Goal: Transaction & Acquisition: Book appointment/travel/reservation

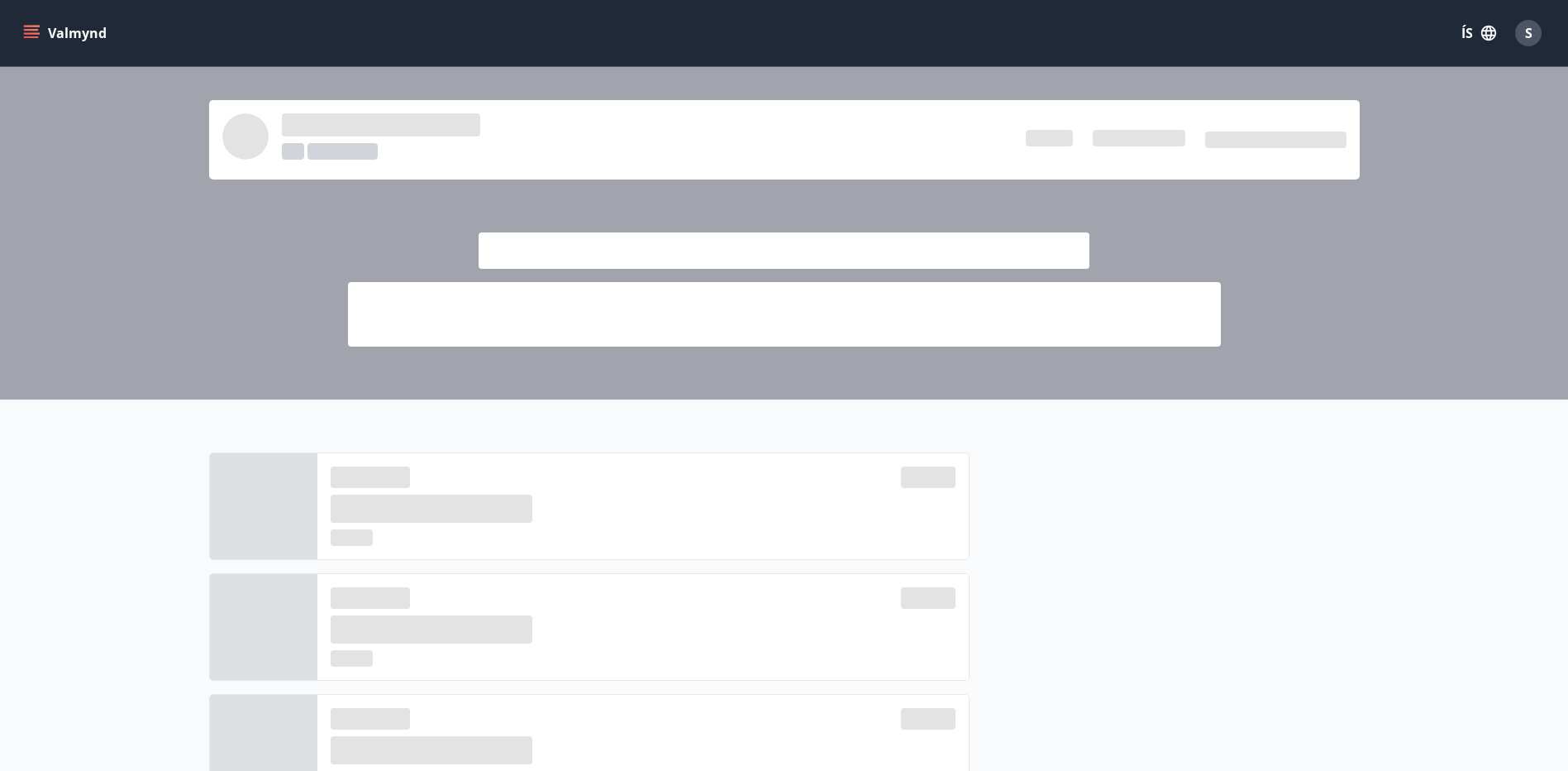
click at [29, 31] on icon "menu" at bounding box center [32, 34] width 17 height 17
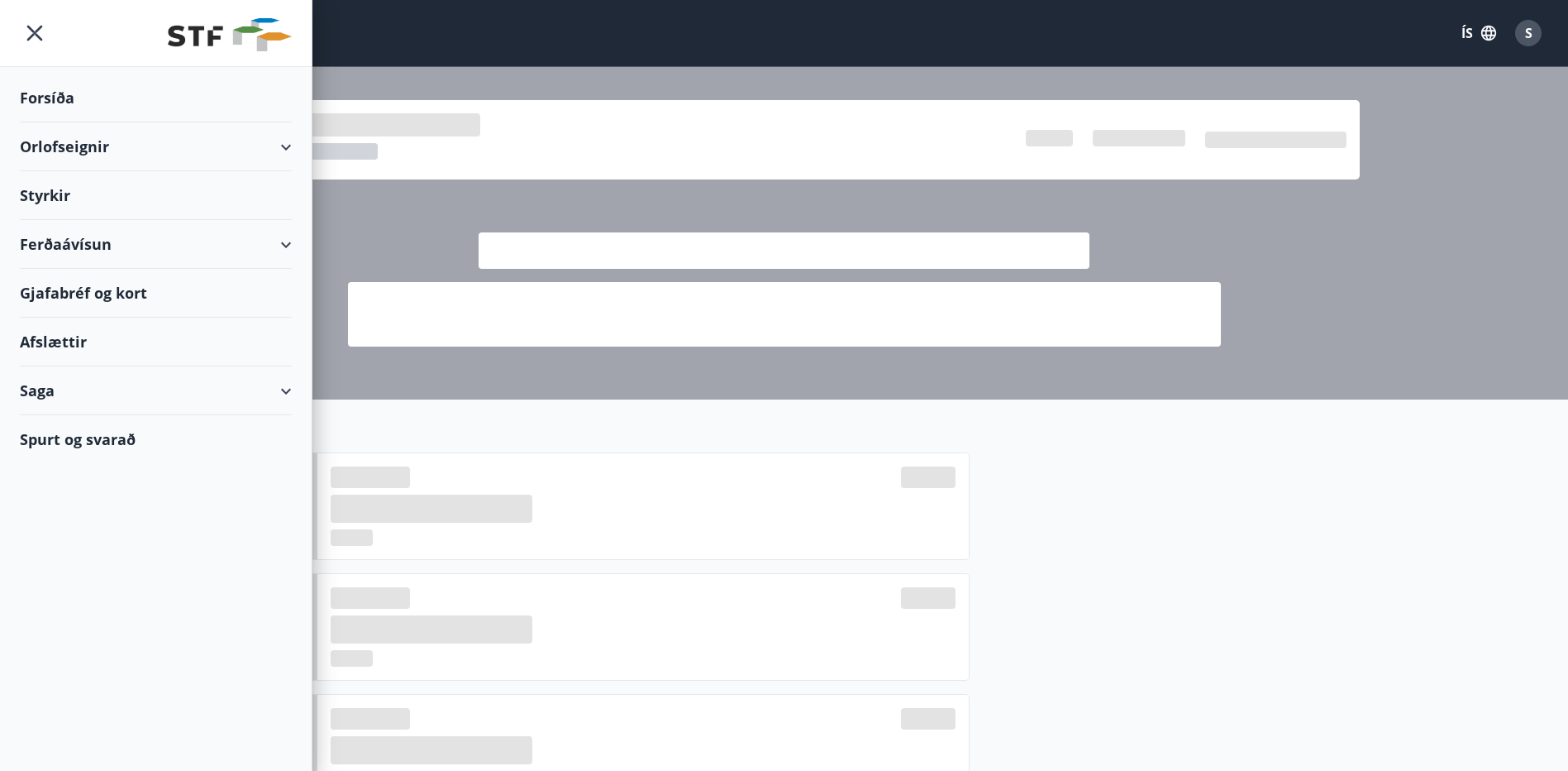
click at [283, 142] on div "Orlofseignir" at bounding box center [156, 147] width 272 height 49
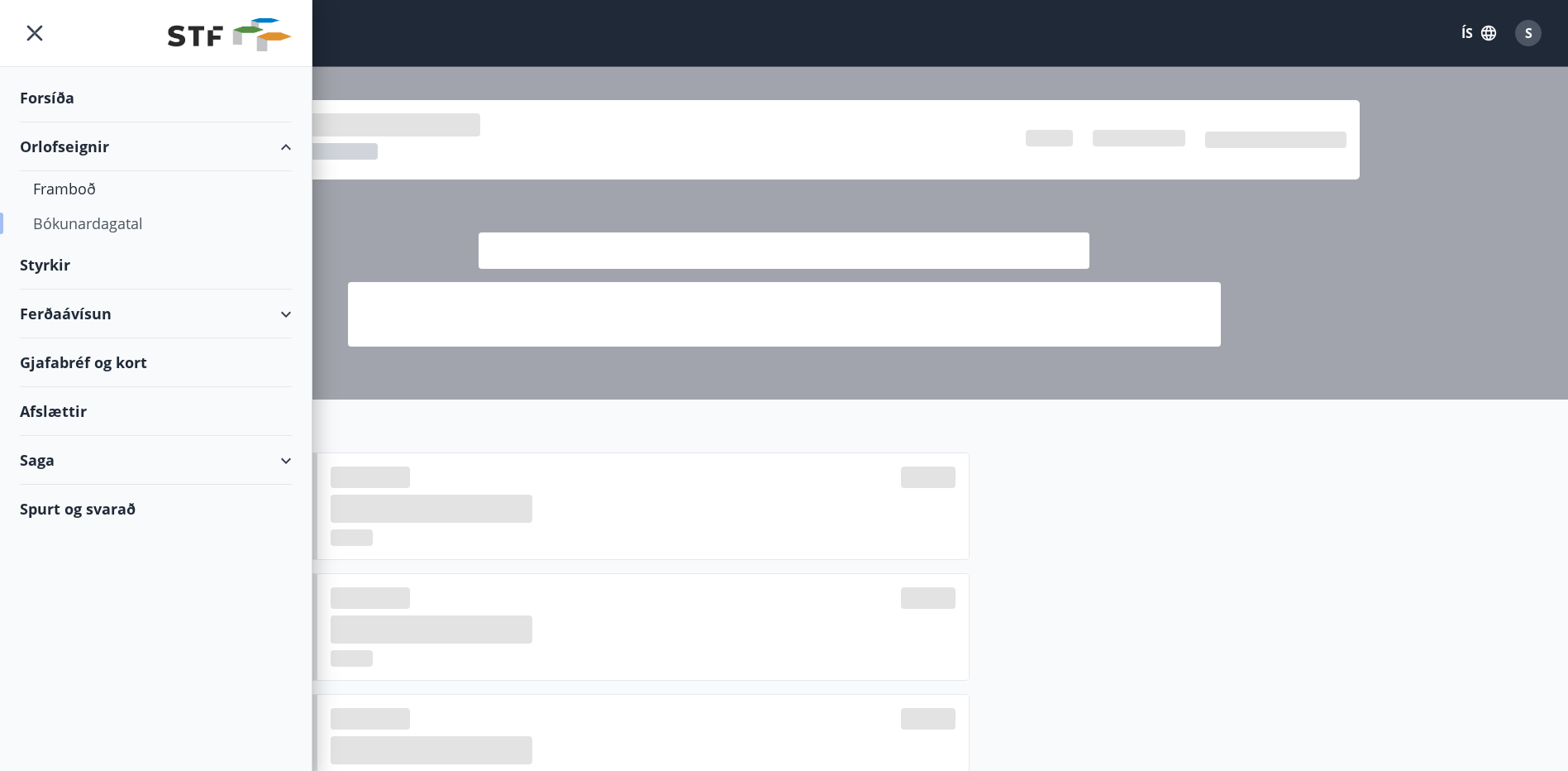
click at [86, 217] on div "Bókunardagatal" at bounding box center [155, 222] width 246 height 34
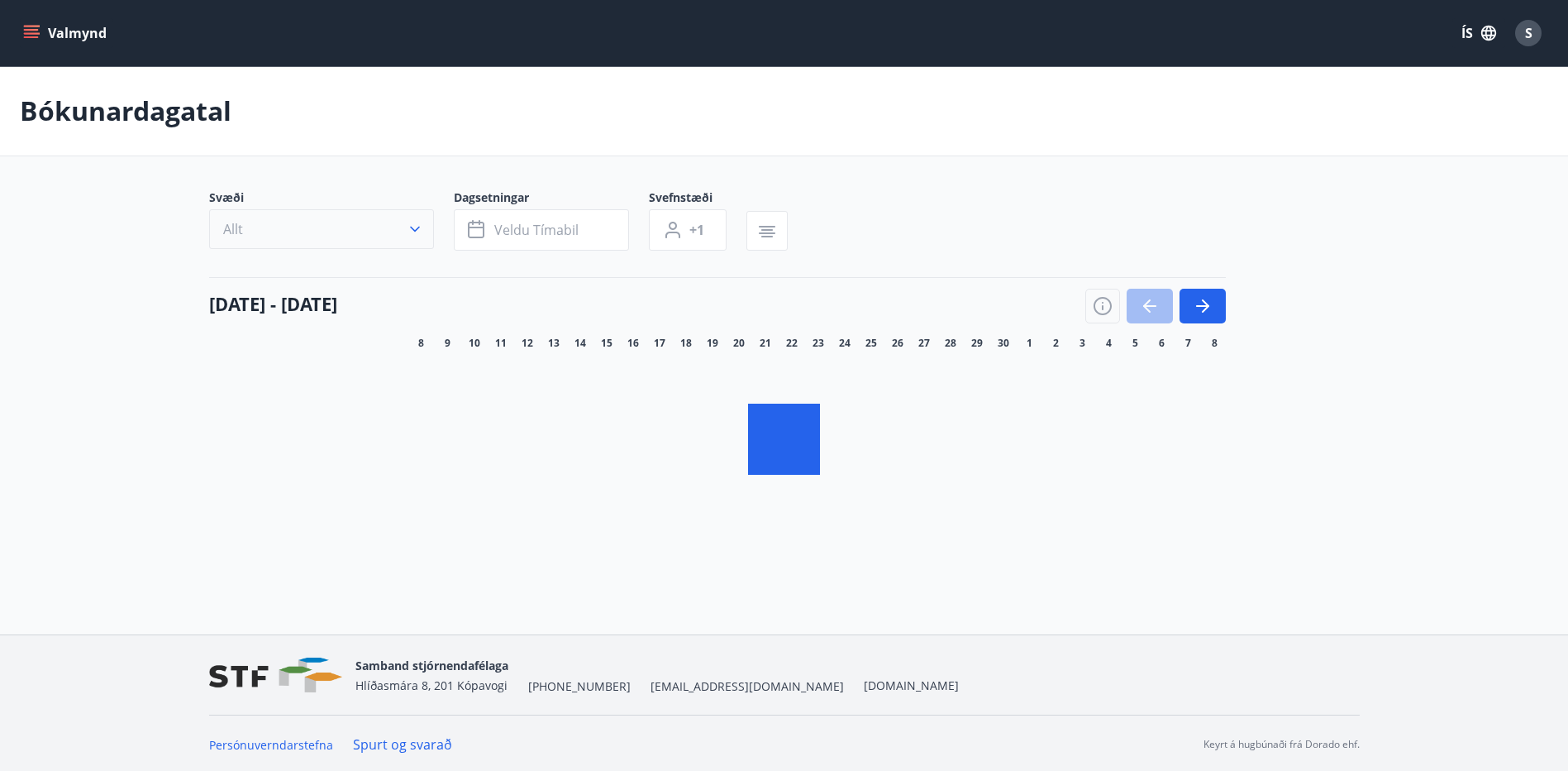
click at [415, 227] on icon "button" at bounding box center [415, 229] width 17 height 17
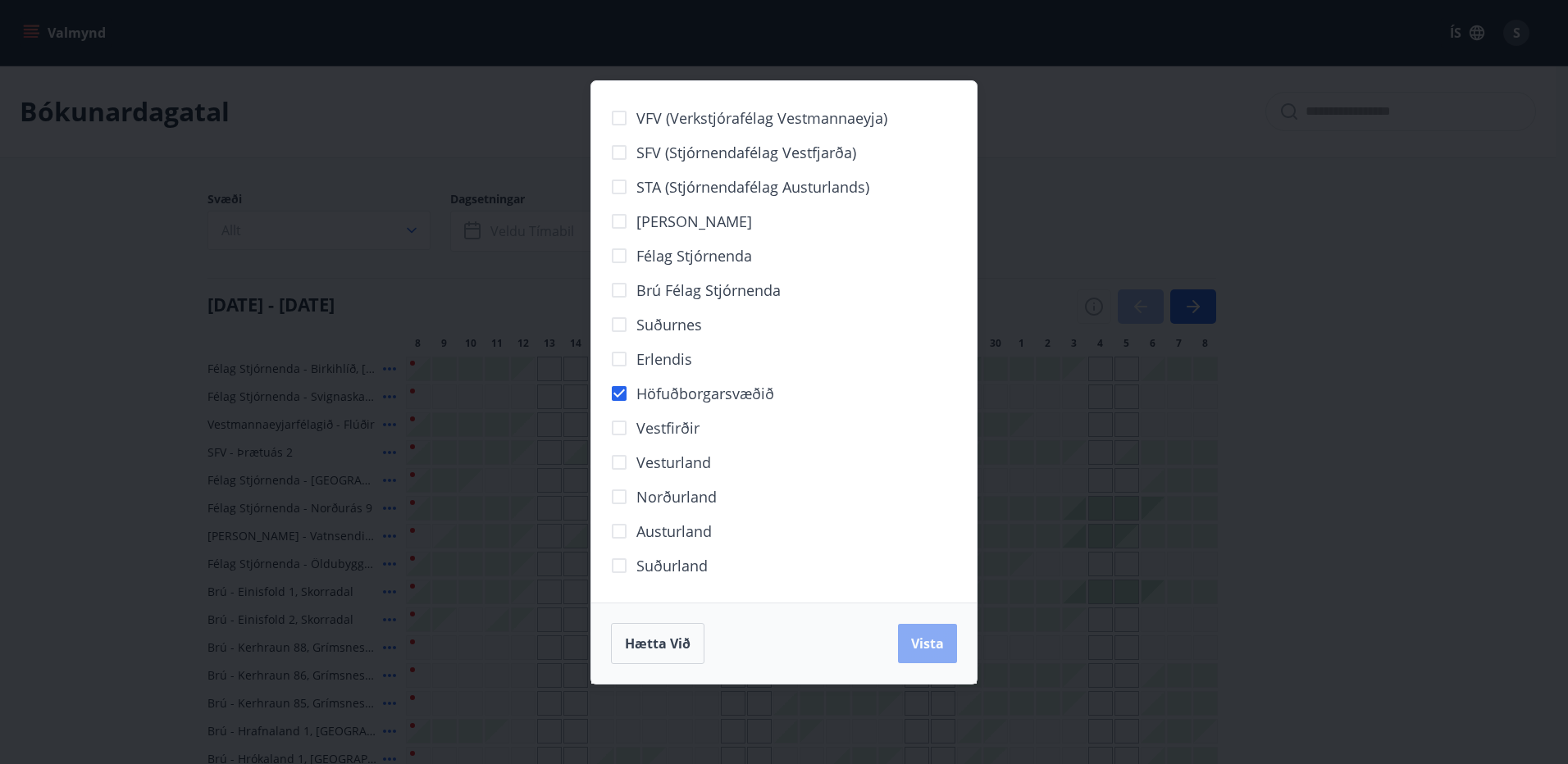
click at [944, 644] on button "Vista" at bounding box center [927, 643] width 59 height 39
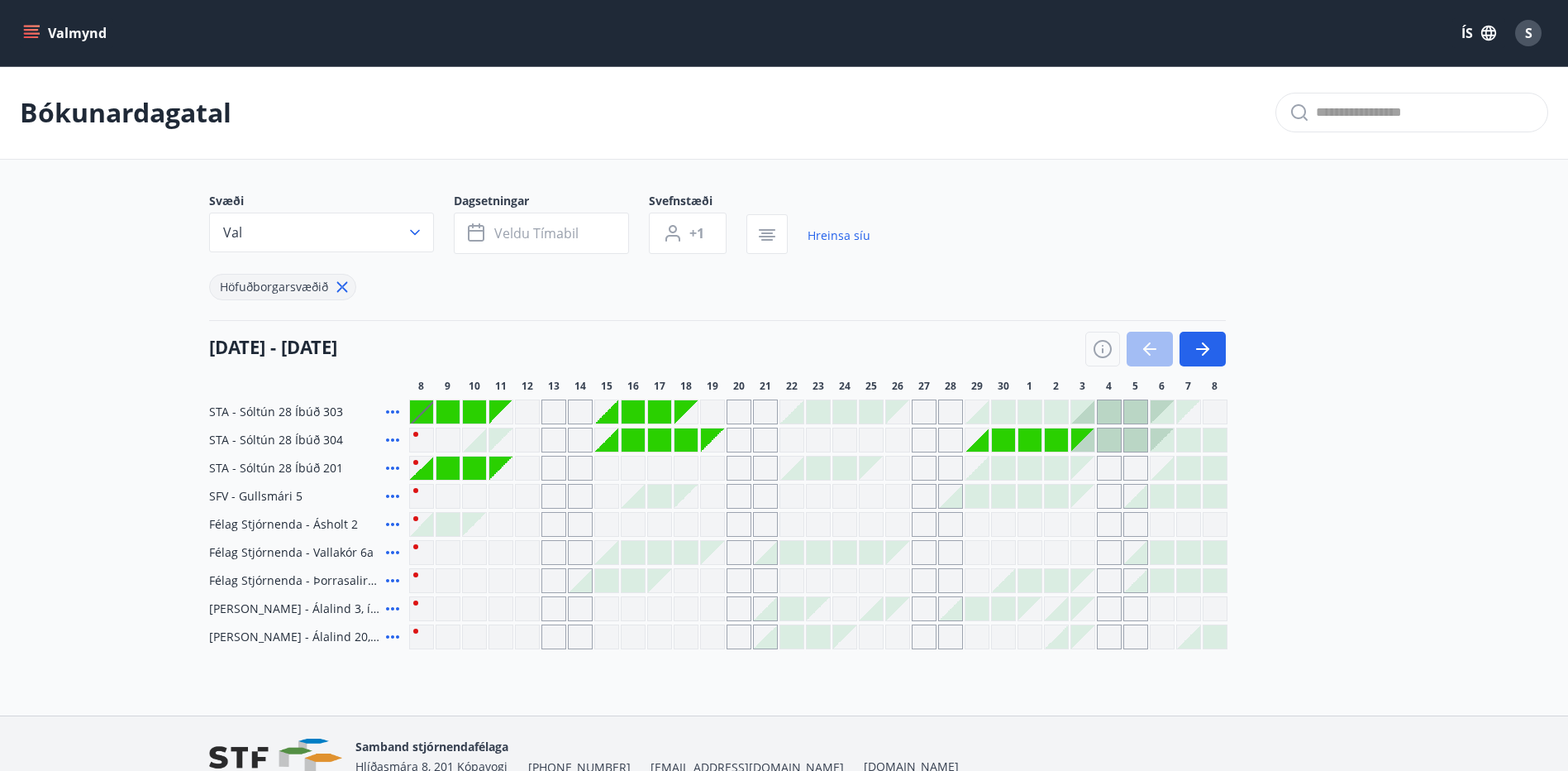
click at [797, 415] on div at bounding box center [792, 412] width 23 height 23
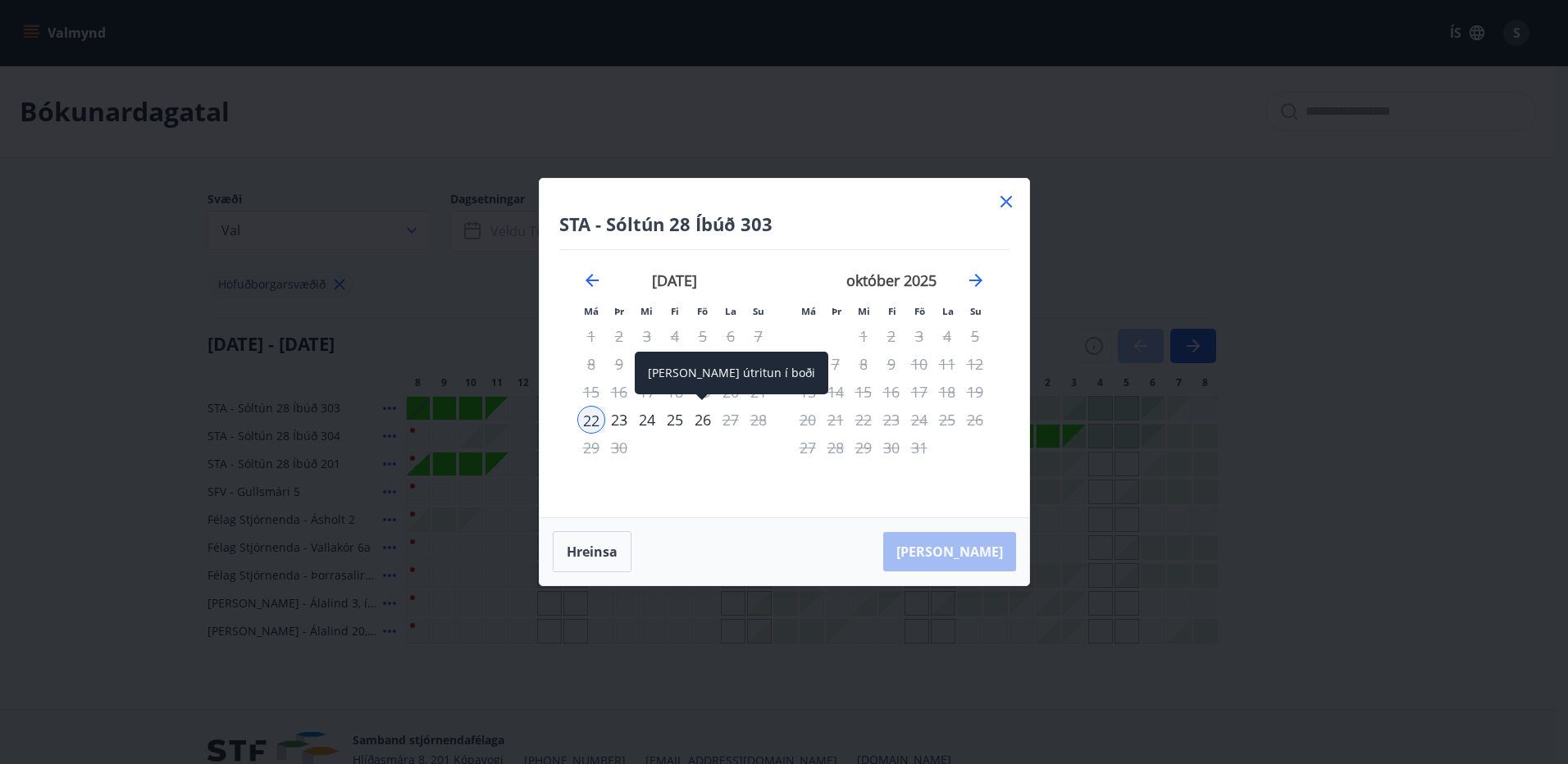
click at [702, 419] on div "26" at bounding box center [703, 420] width 28 height 28
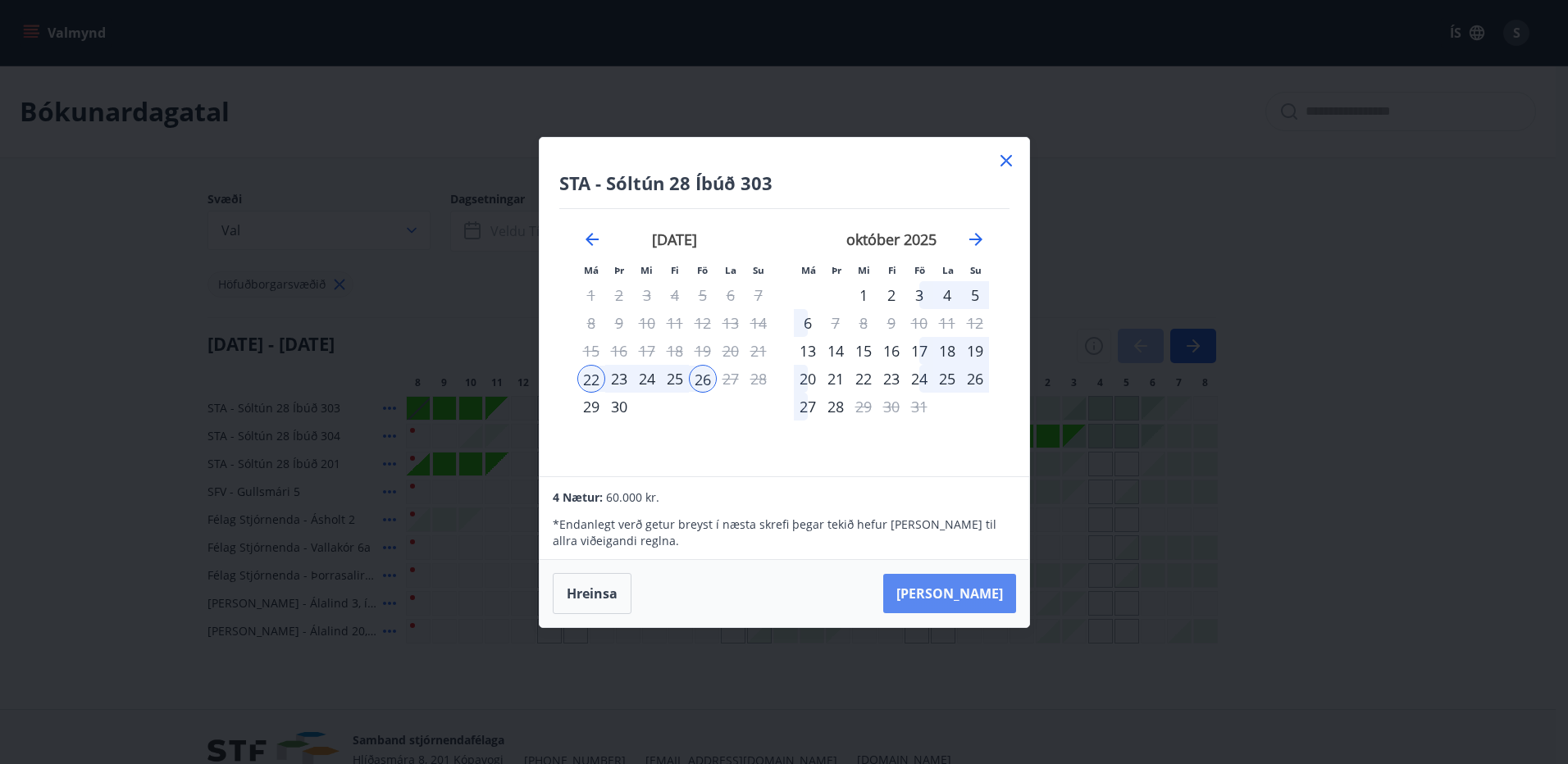
click at [963, 585] on button "[PERSON_NAME]" at bounding box center [950, 593] width 133 height 39
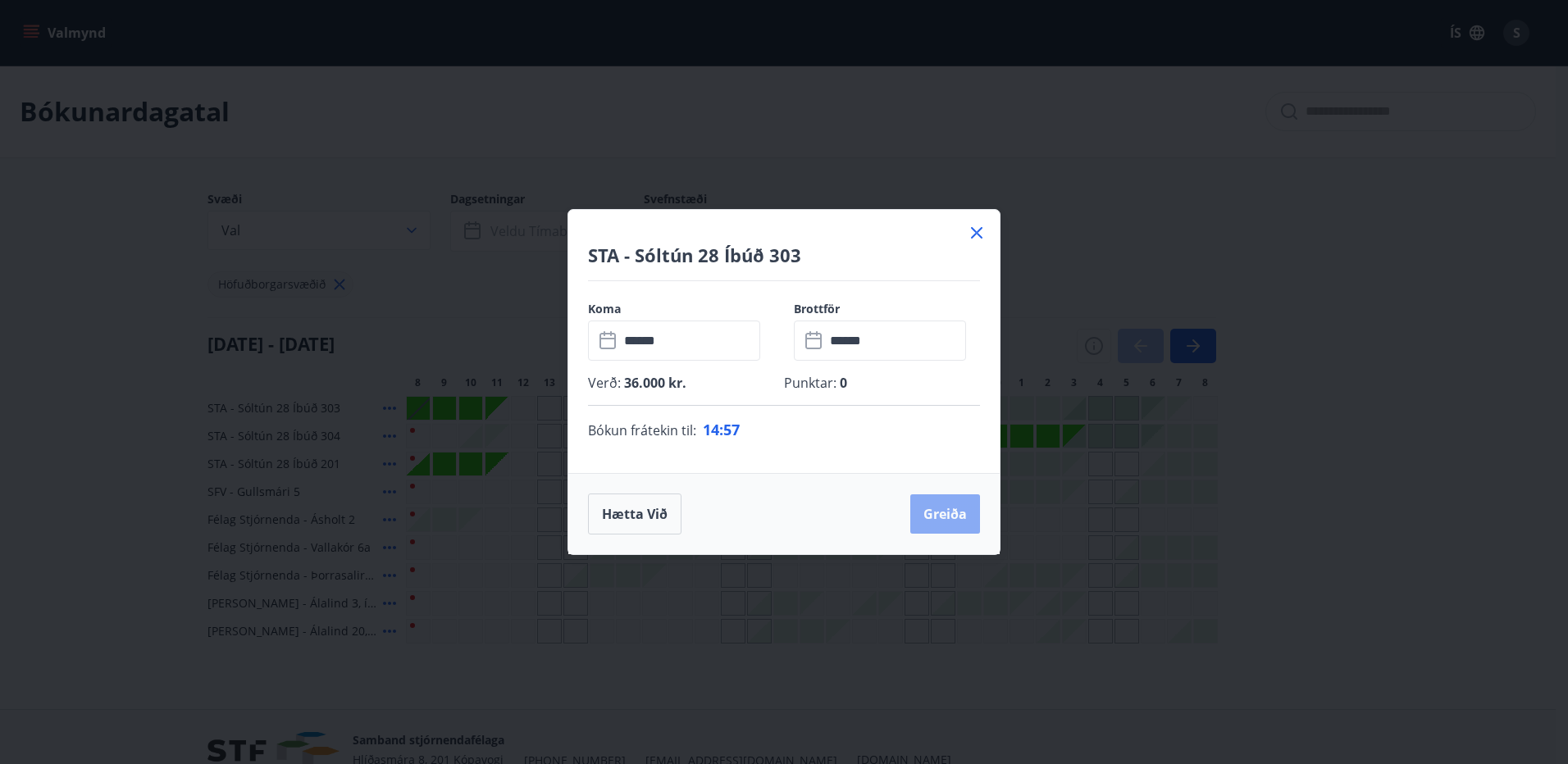
click at [942, 512] on button "Greiða" at bounding box center [945, 513] width 70 height 39
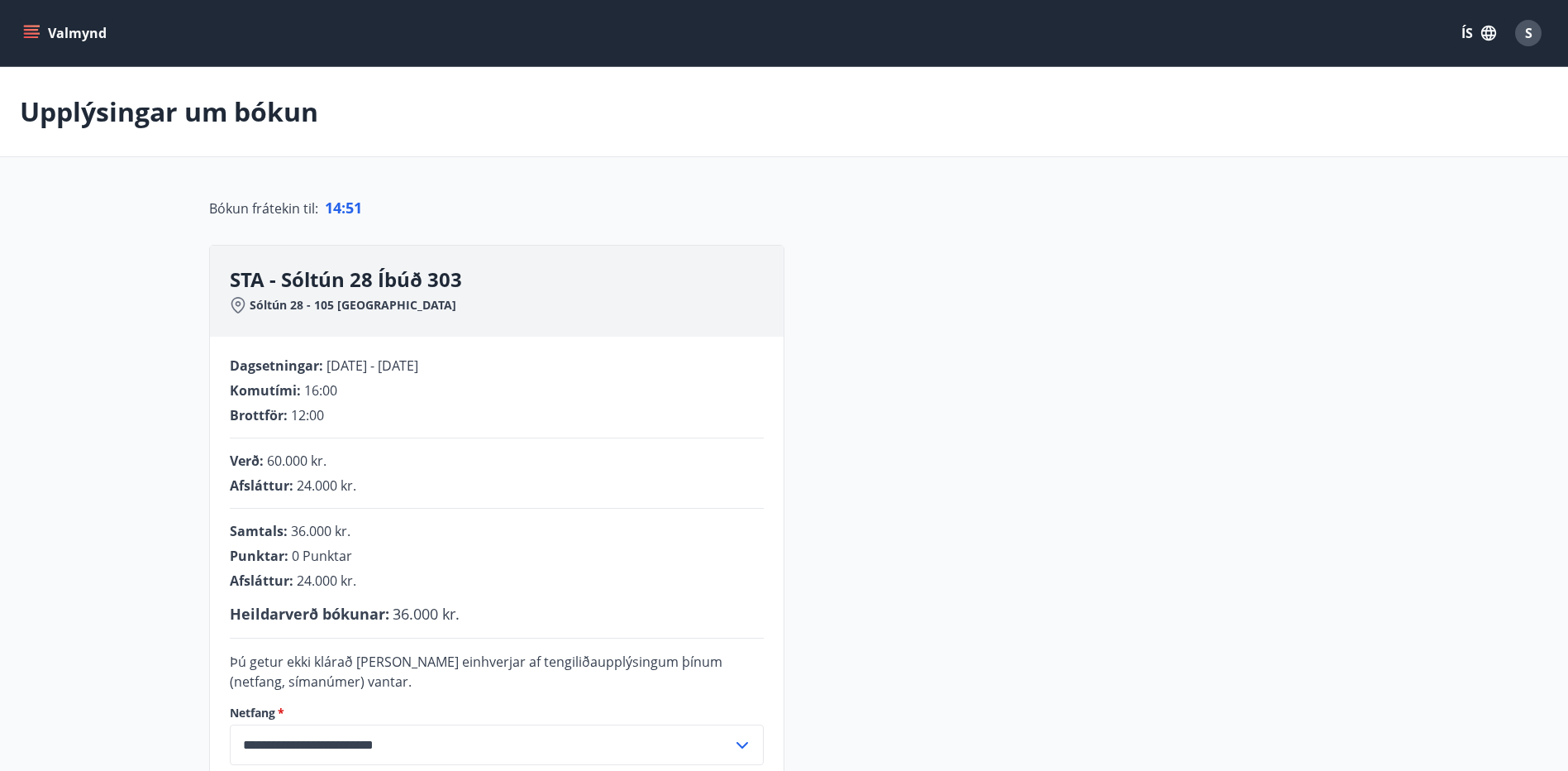
scroll to position [331, 0]
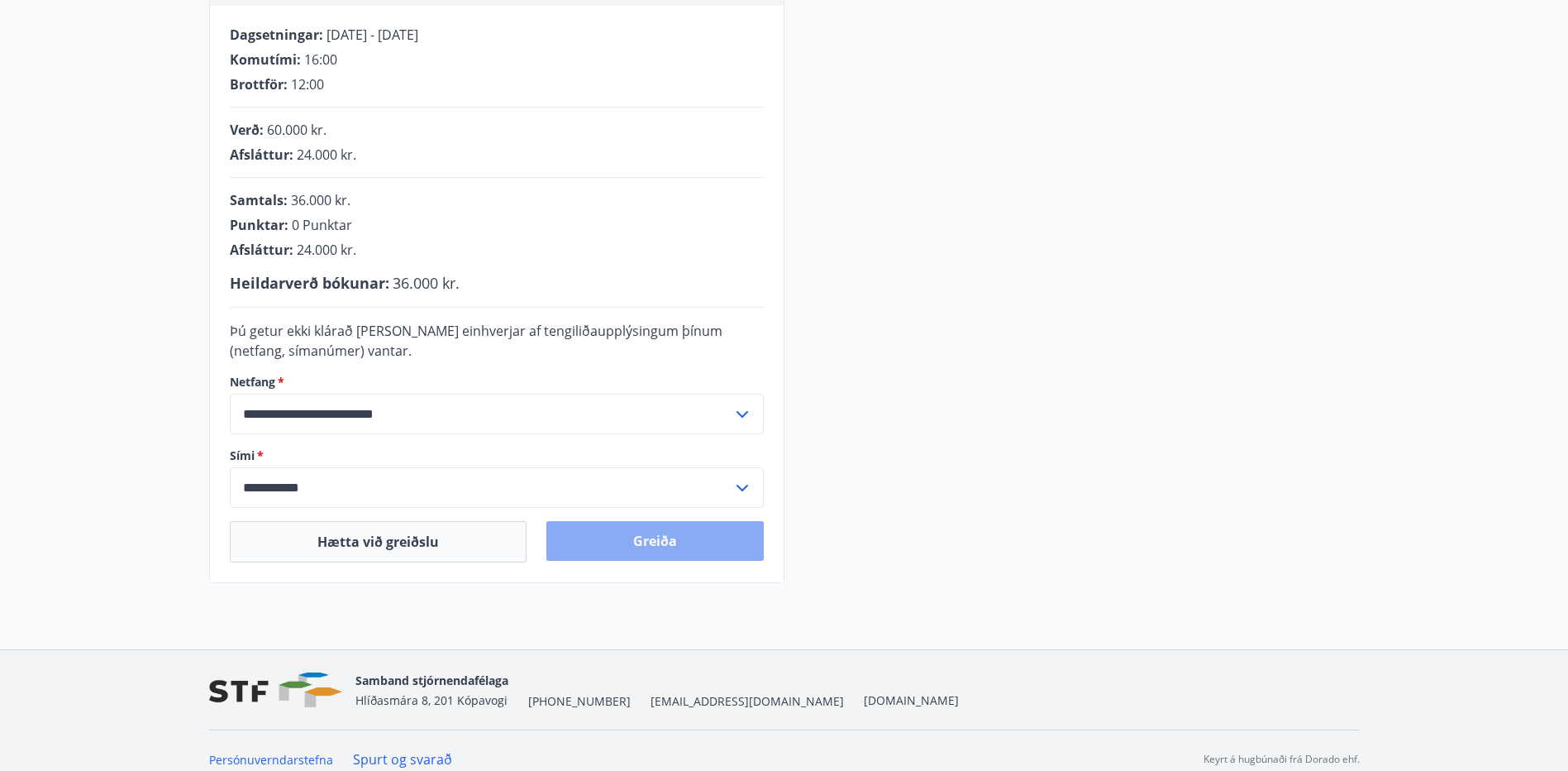
click at [656, 547] on button "Greiða" at bounding box center [655, 540] width 217 height 39
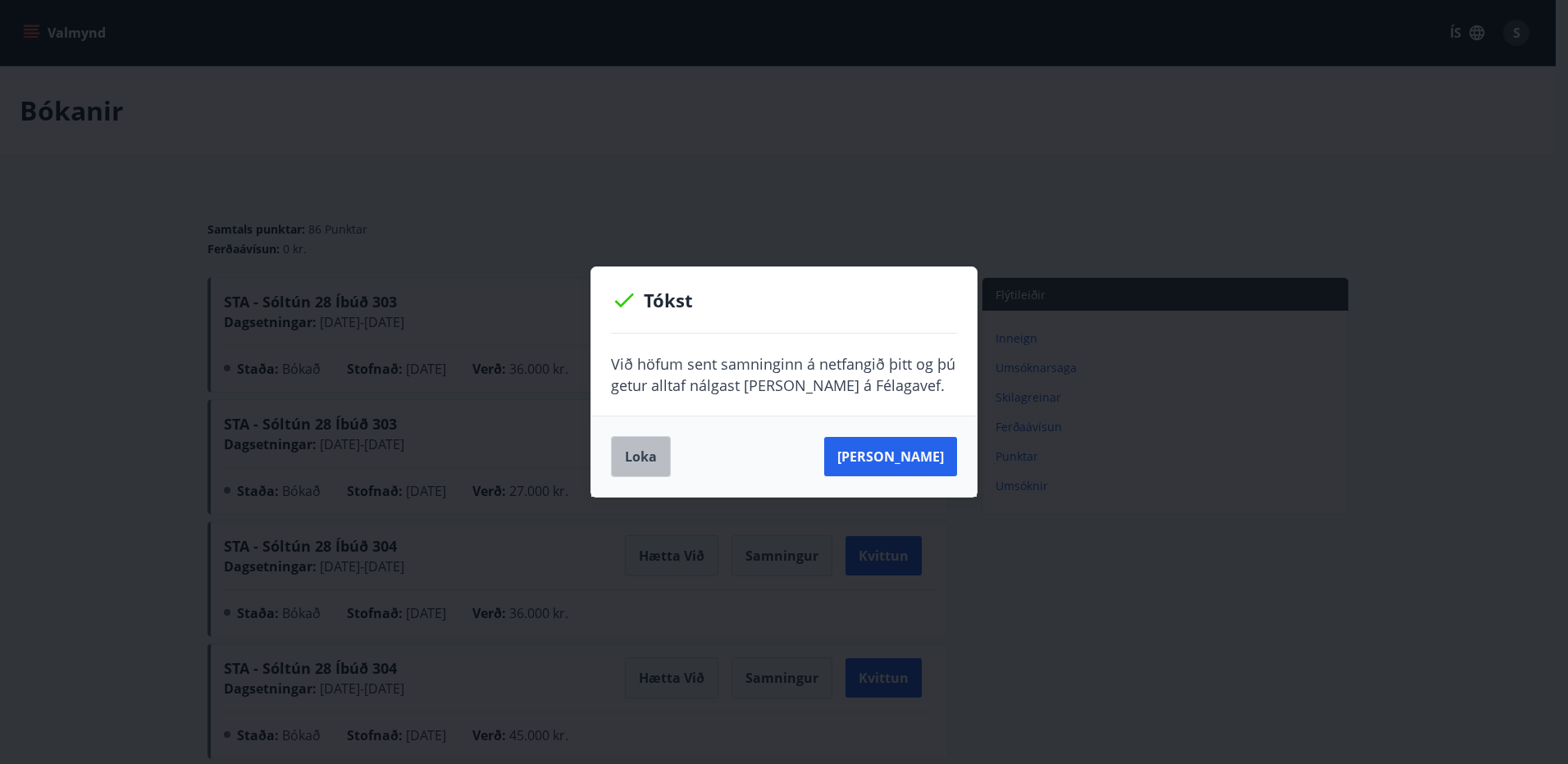
click at [647, 457] on button "Loka" at bounding box center [641, 456] width 60 height 41
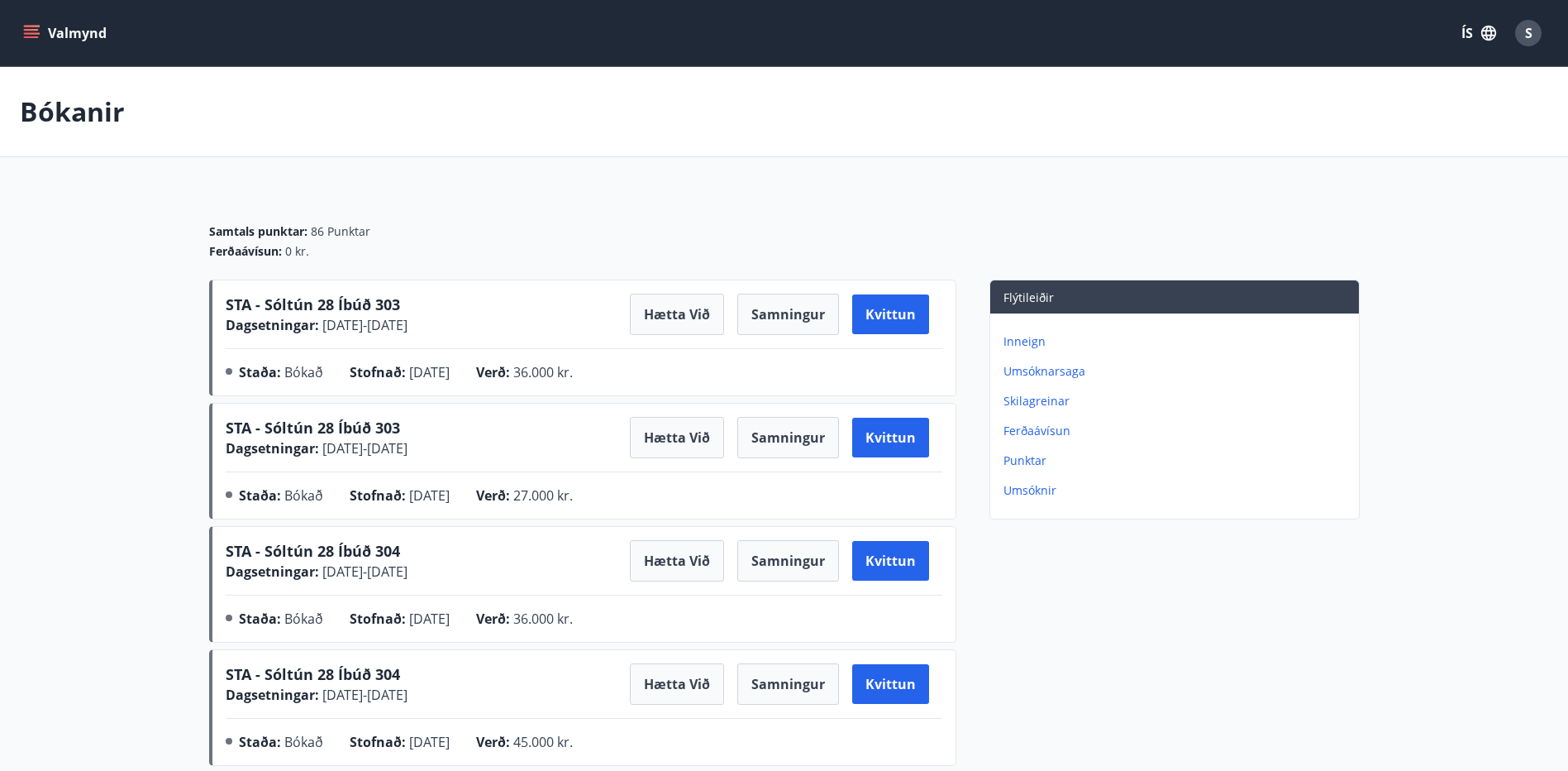
click at [23, 24] on button "Valmynd" at bounding box center [66, 33] width 93 height 29
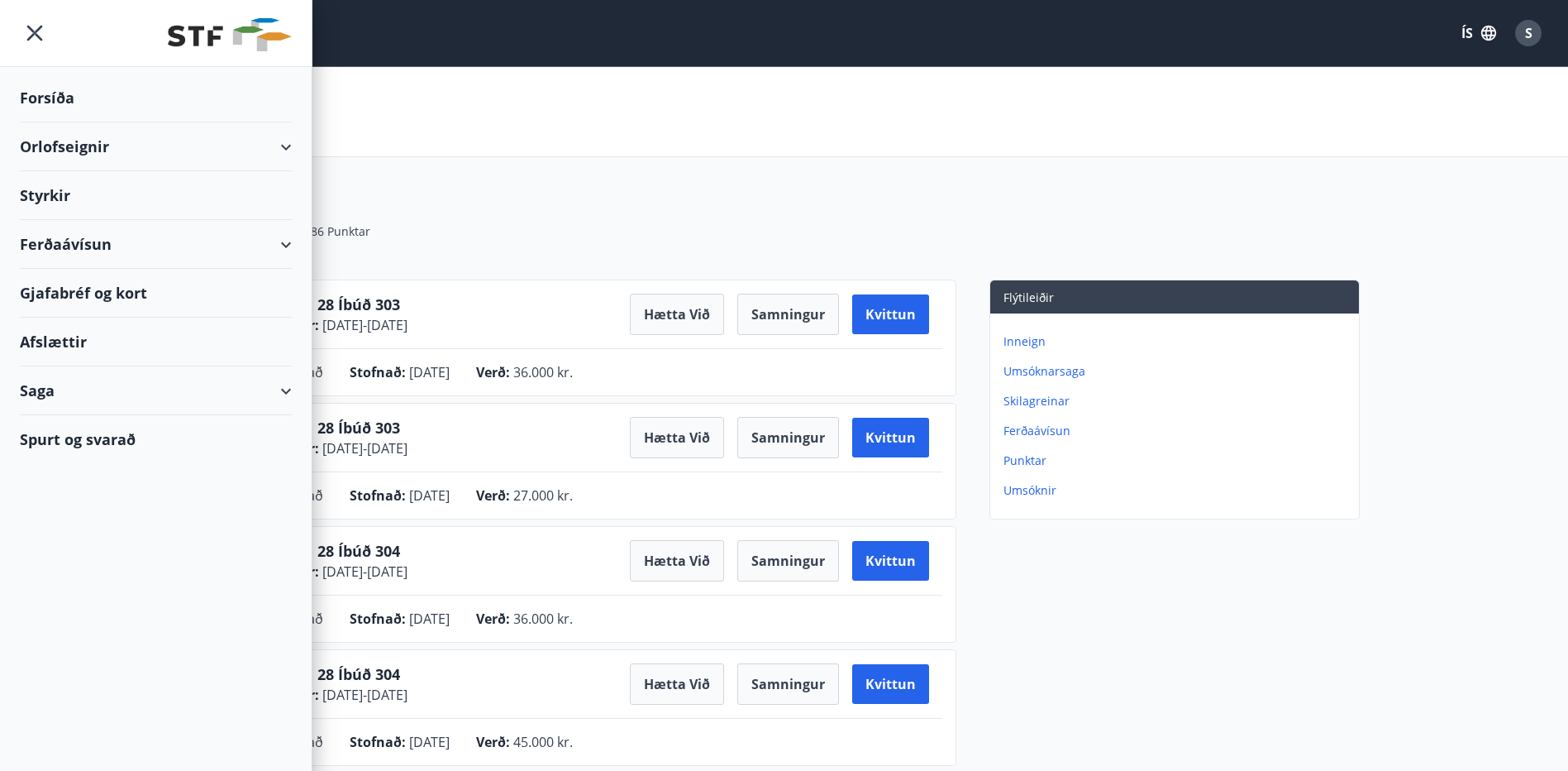
click at [84, 144] on div "Orlofseignir" at bounding box center [156, 147] width 272 height 49
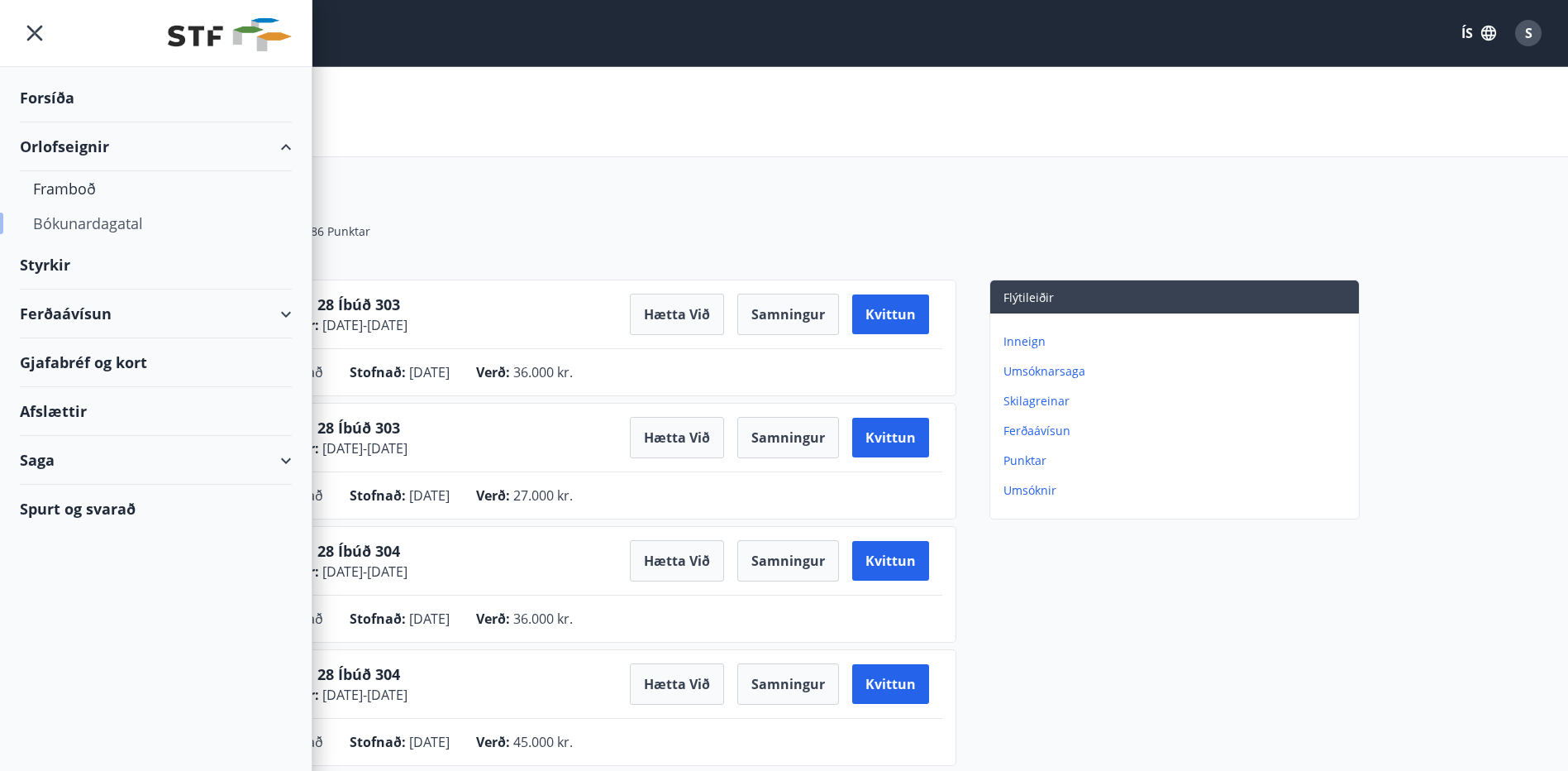
click at [127, 222] on div "Bókunardagatal" at bounding box center [155, 222] width 246 height 34
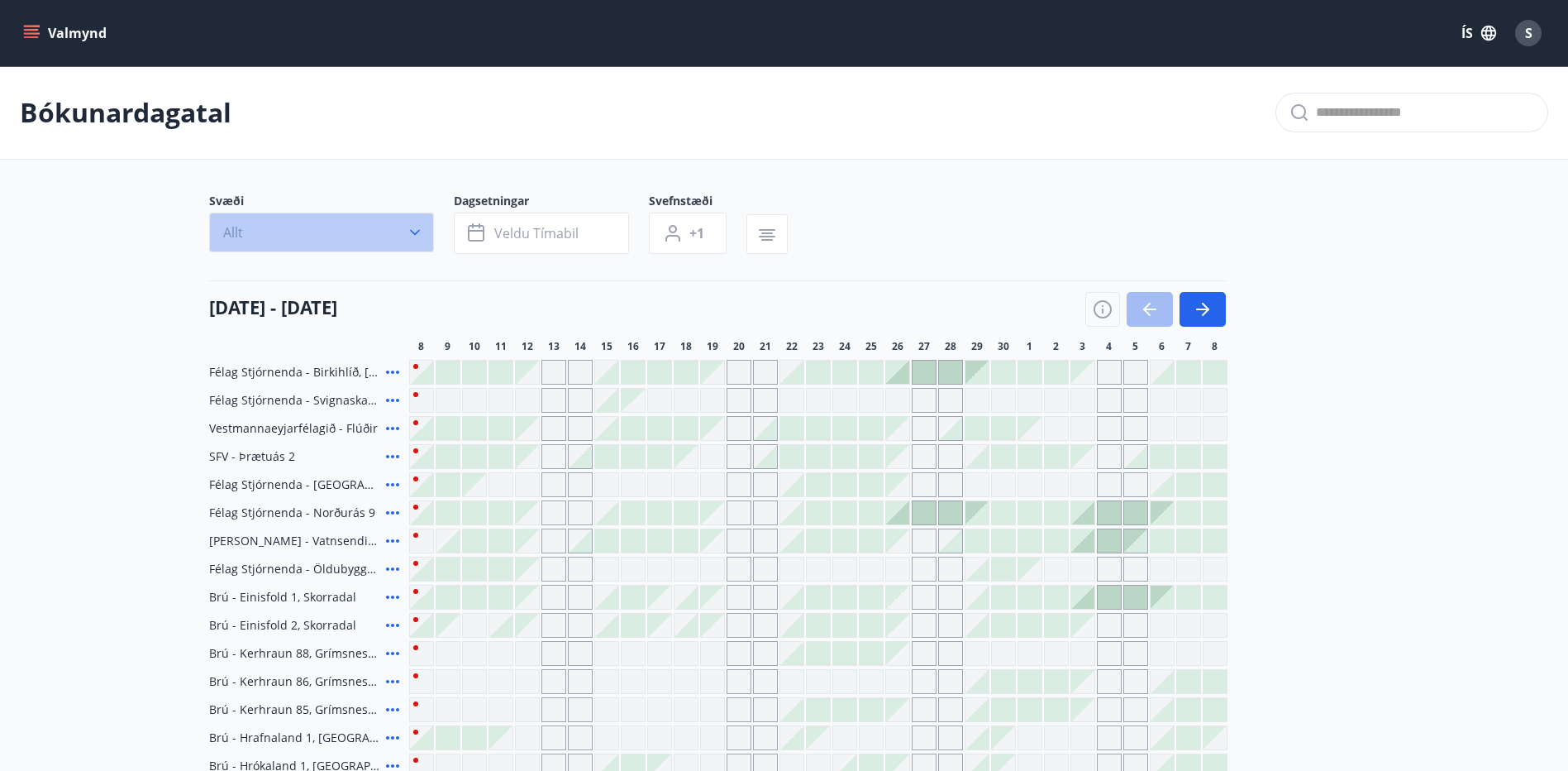
click at [411, 227] on icon "button" at bounding box center [415, 232] width 17 height 17
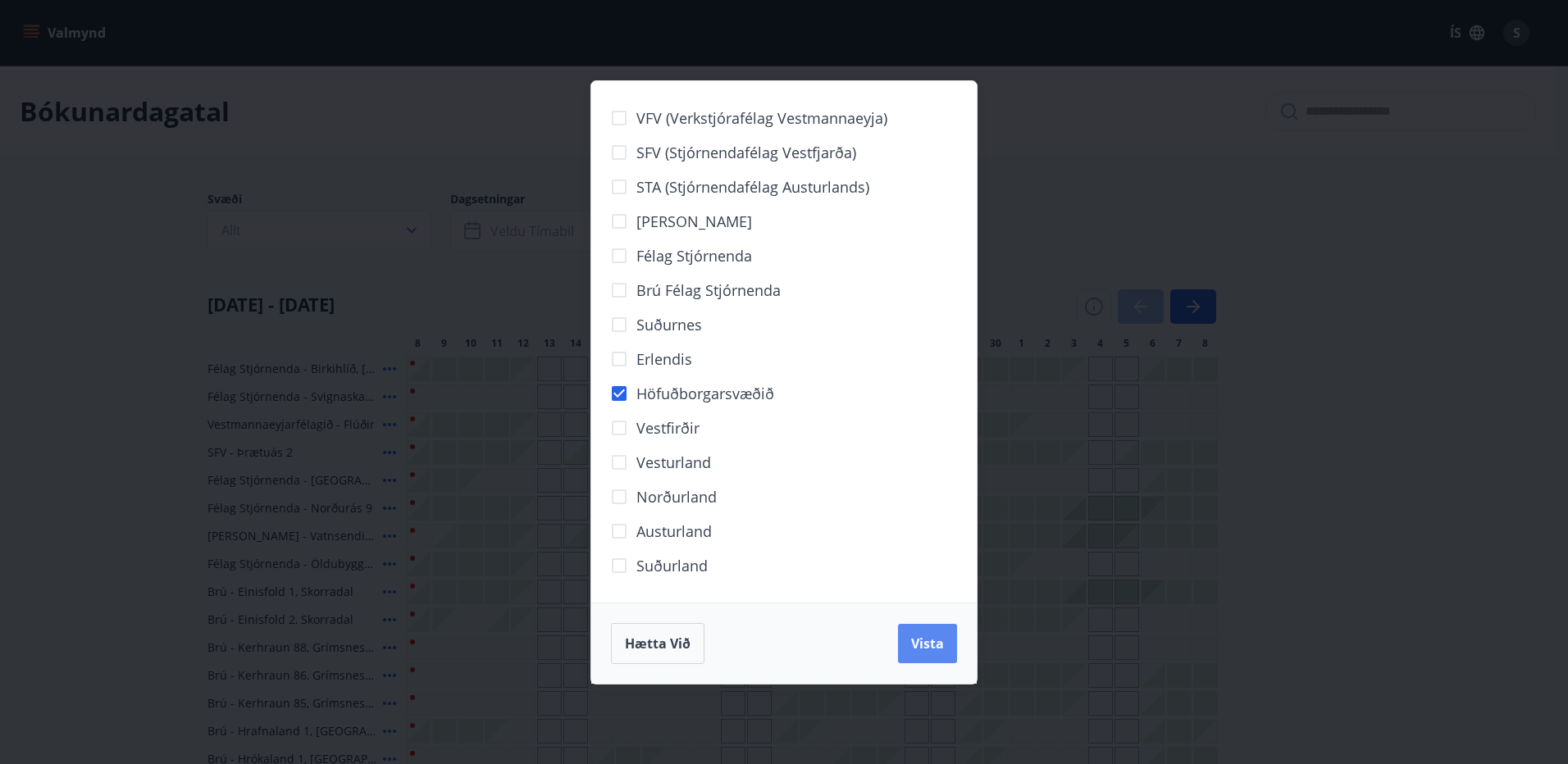
click at [931, 650] on span "Vista" at bounding box center [927, 643] width 32 height 18
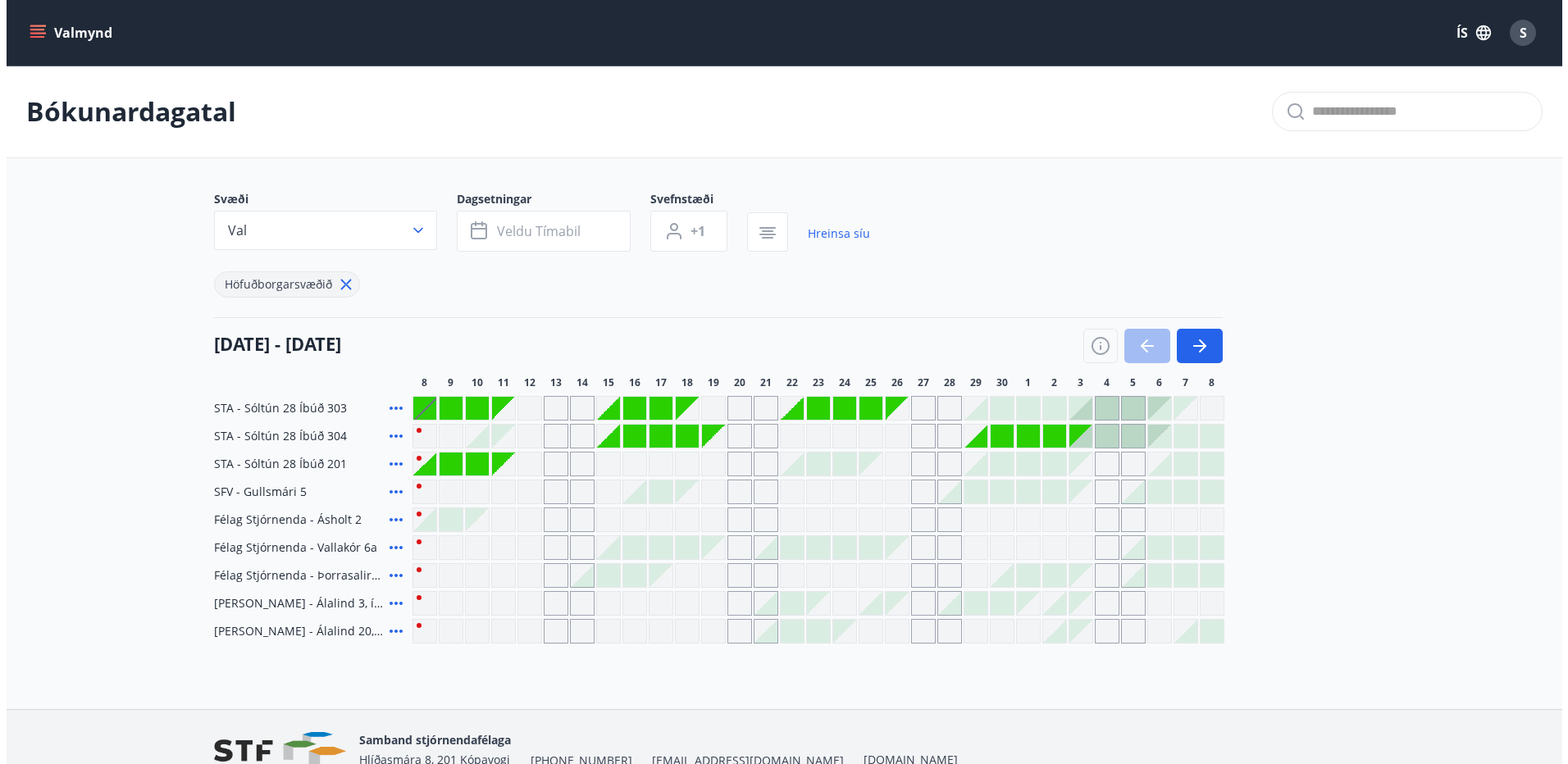
scroll to position [82, 0]
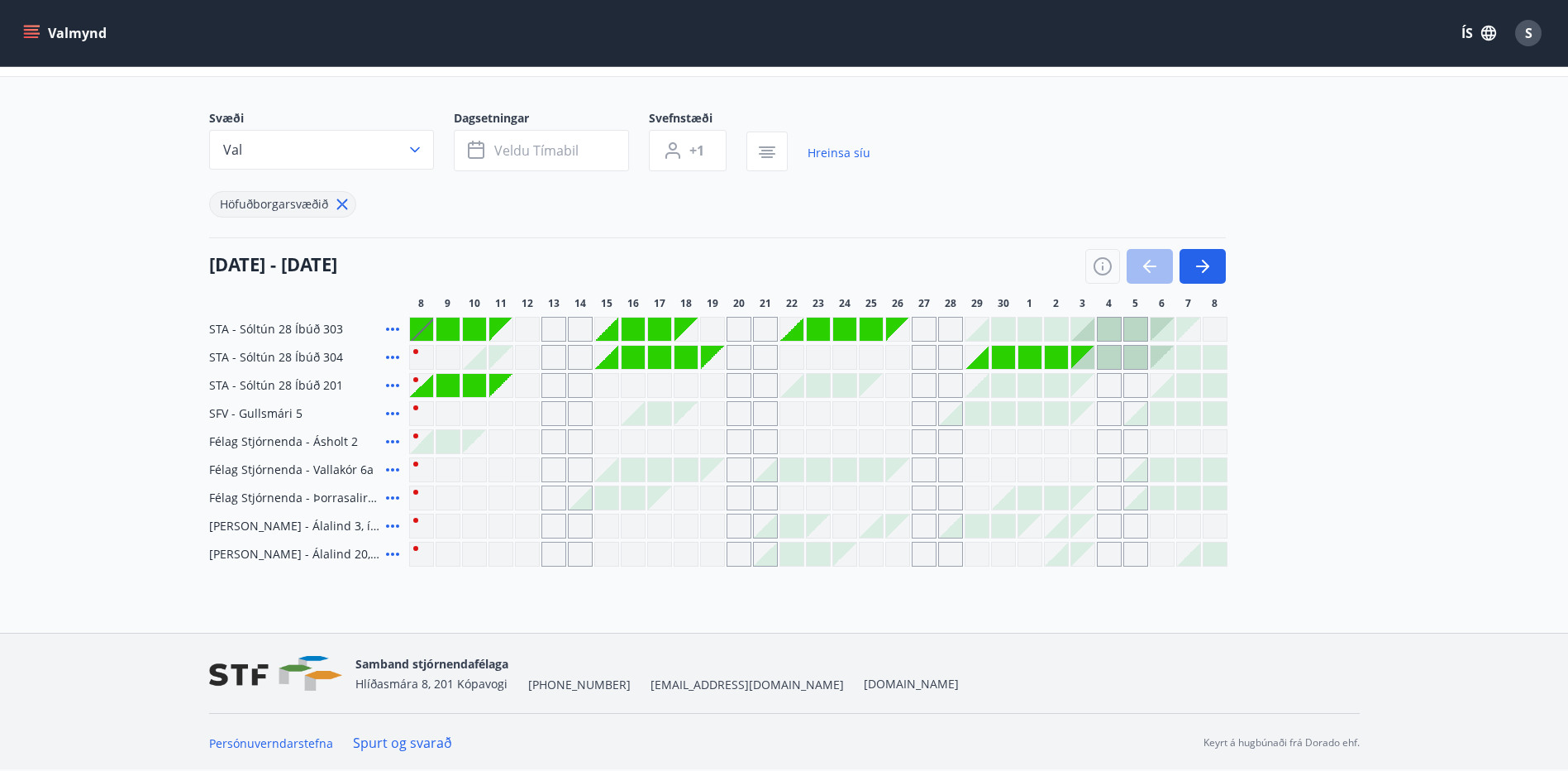
click at [796, 386] on div at bounding box center [792, 386] width 23 height 23
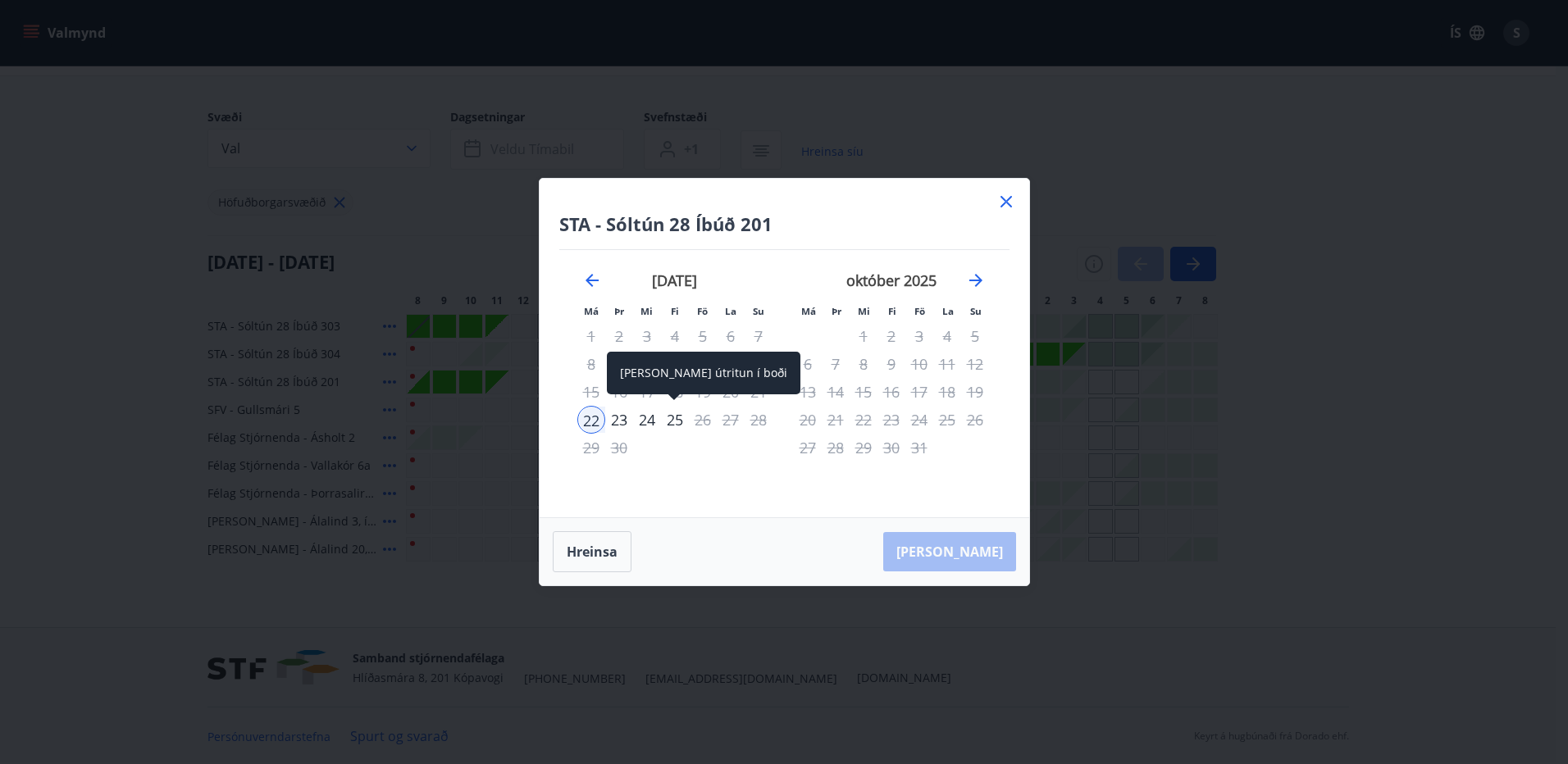
click at [678, 417] on div "25" at bounding box center [675, 420] width 28 height 28
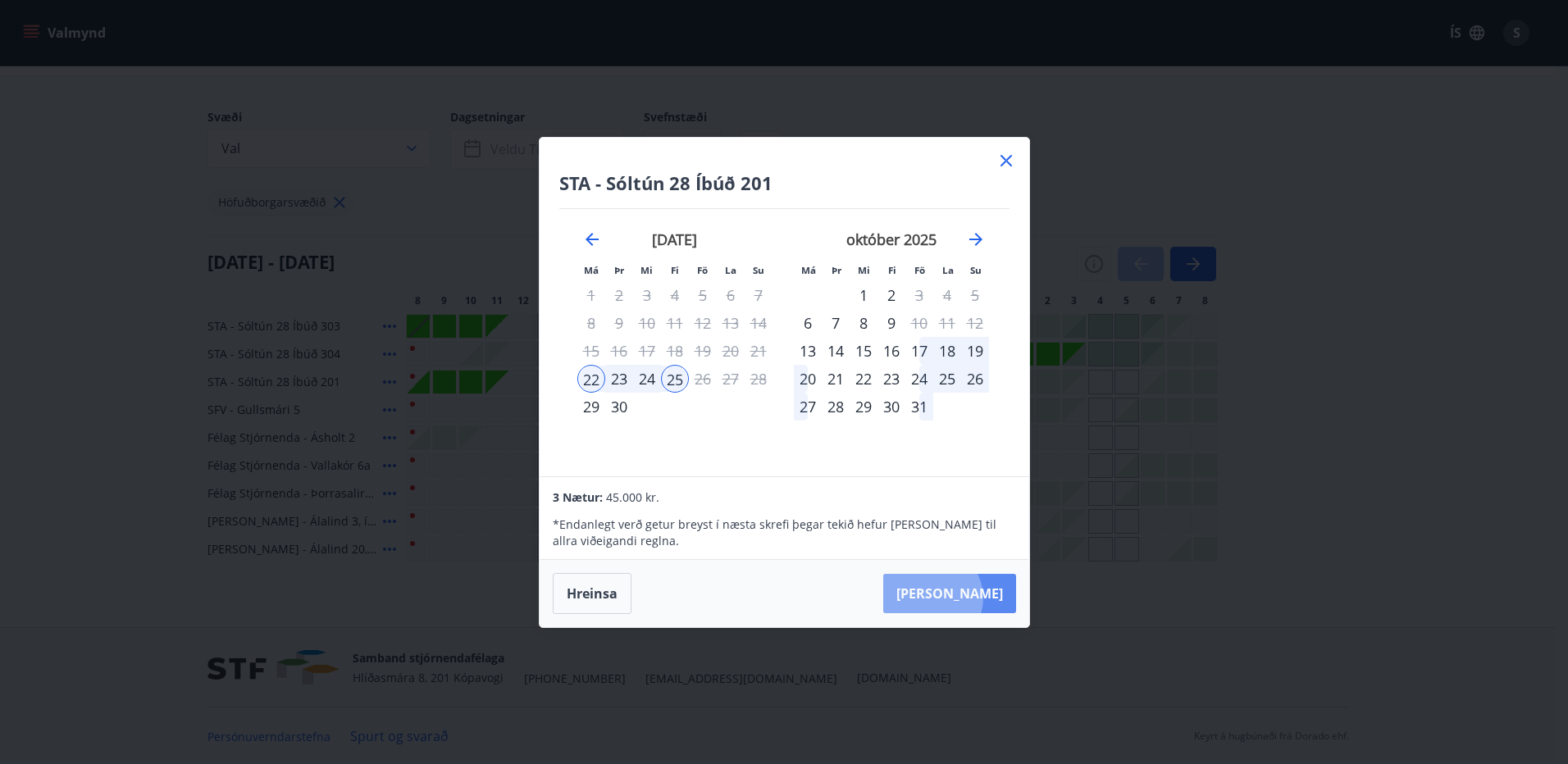
click at [982, 598] on button "[PERSON_NAME]" at bounding box center [950, 593] width 133 height 39
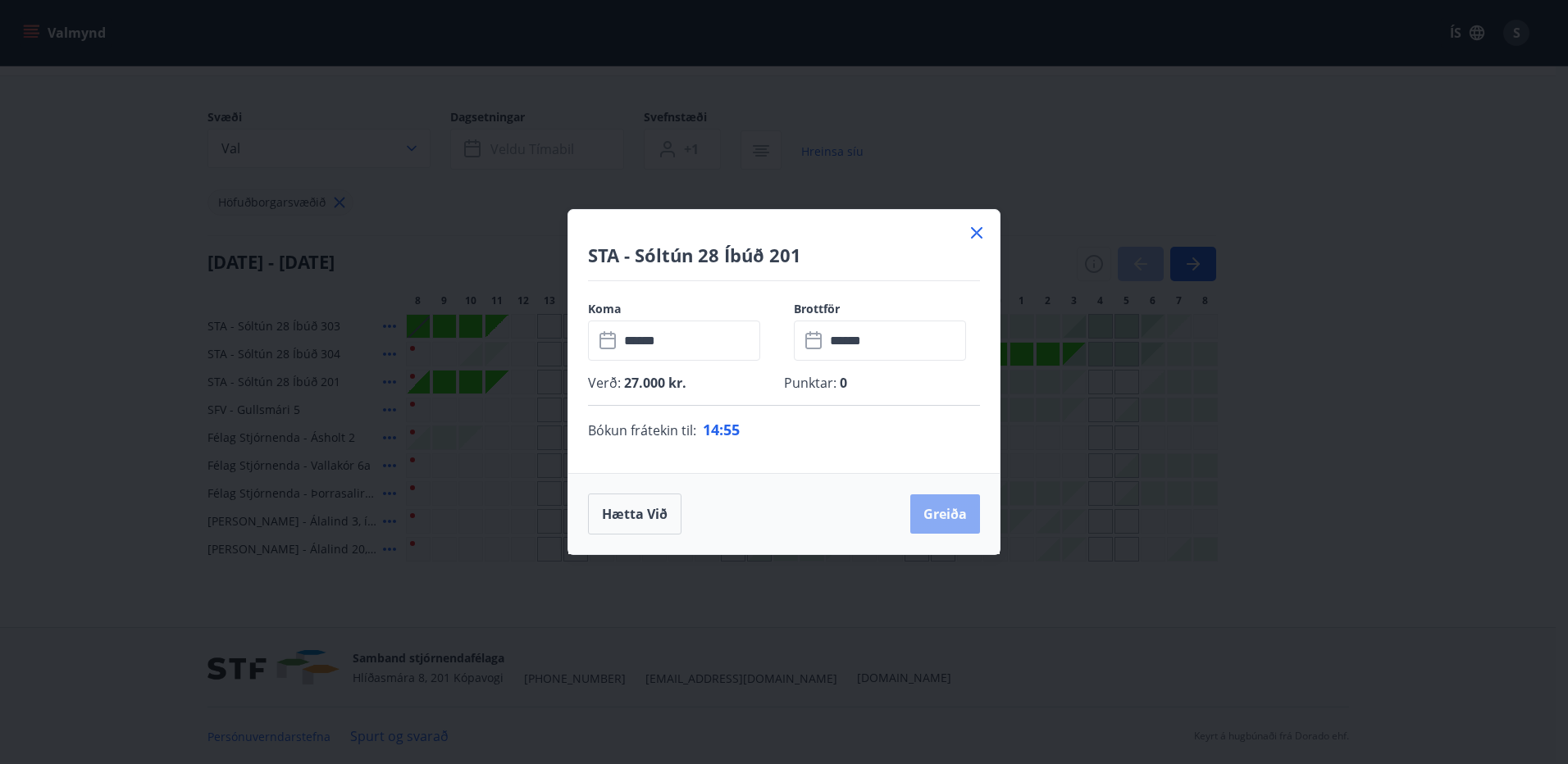
click at [942, 512] on button "Greiða" at bounding box center [945, 513] width 70 height 39
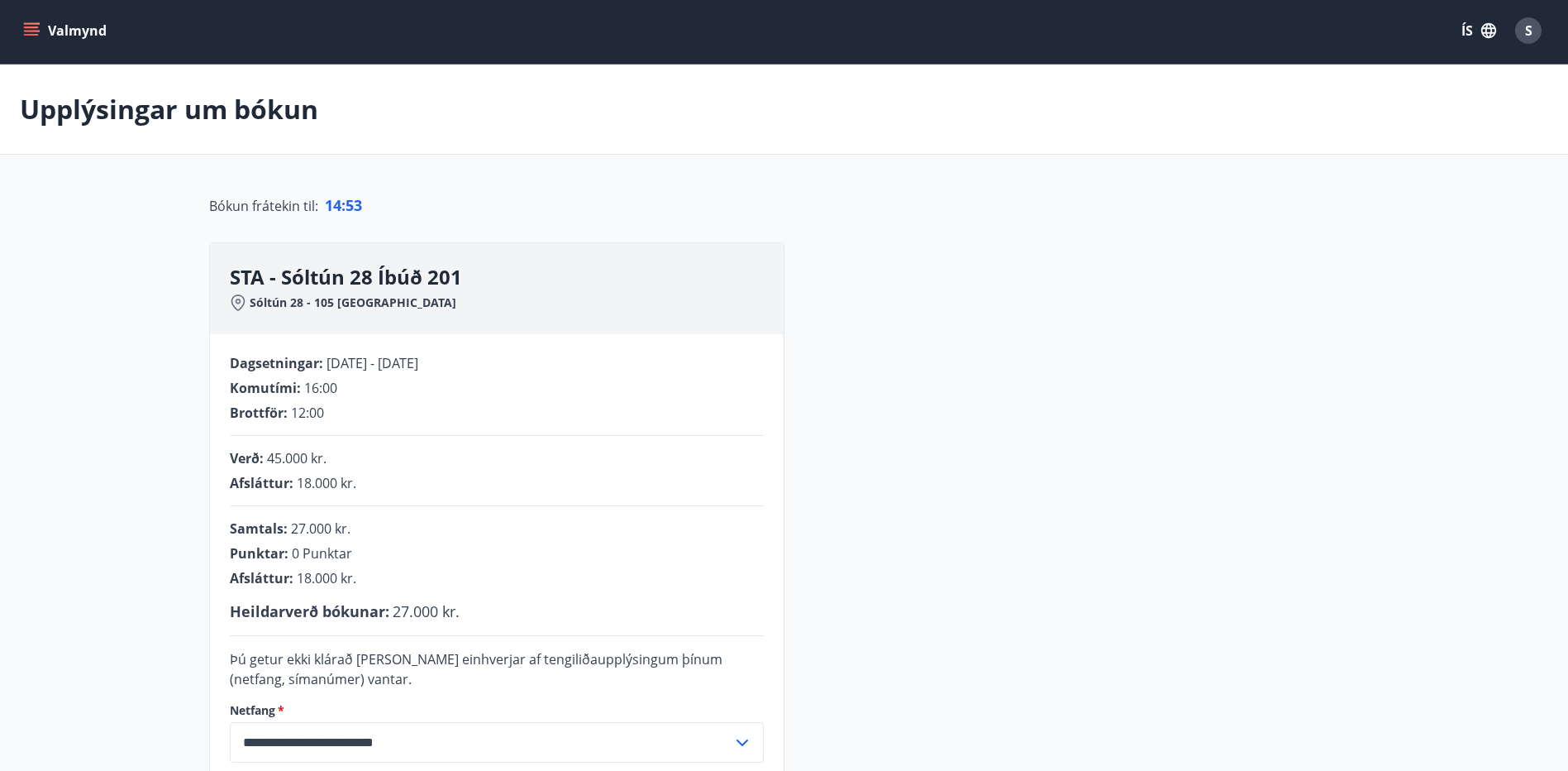
scroll to position [333, 0]
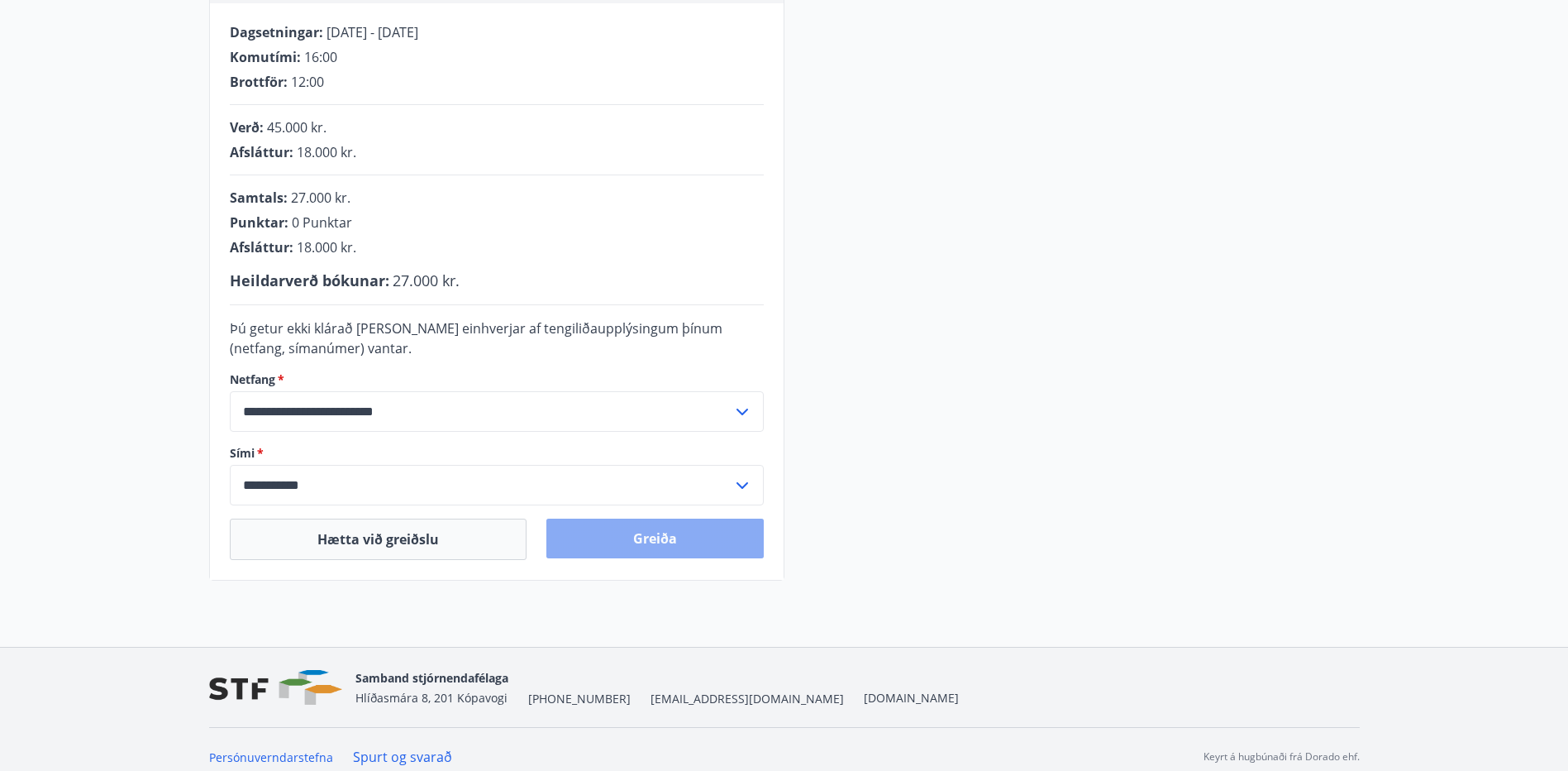
click at [626, 545] on button "Greiða" at bounding box center [655, 538] width 217 height 39
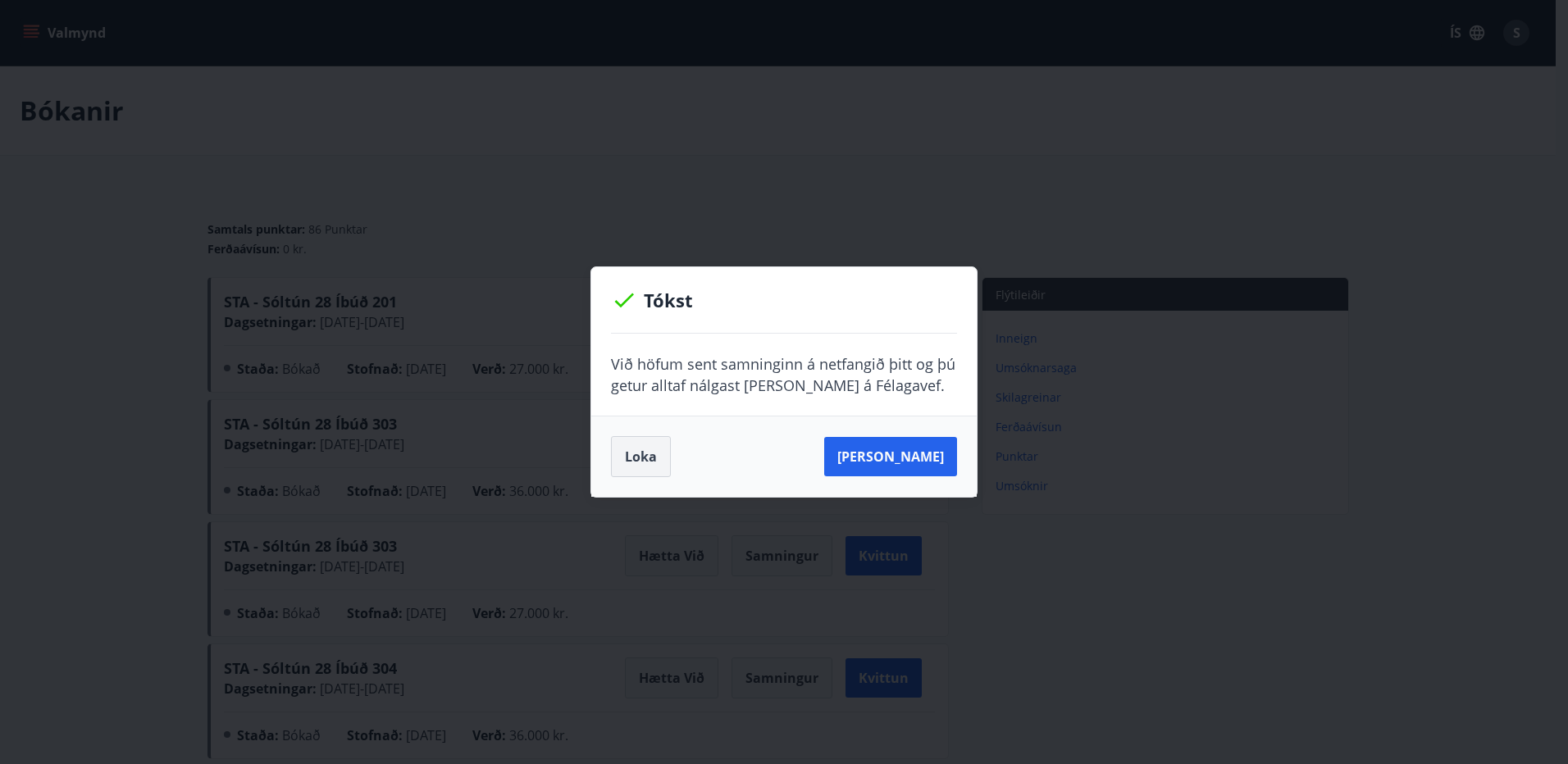
click at [636, 456] on button "Loka" at bounding box center [641, 456] width 60 height 41
click at [622, 460] on button "Loka" at bounding box center [641, 456] width 60 height 41
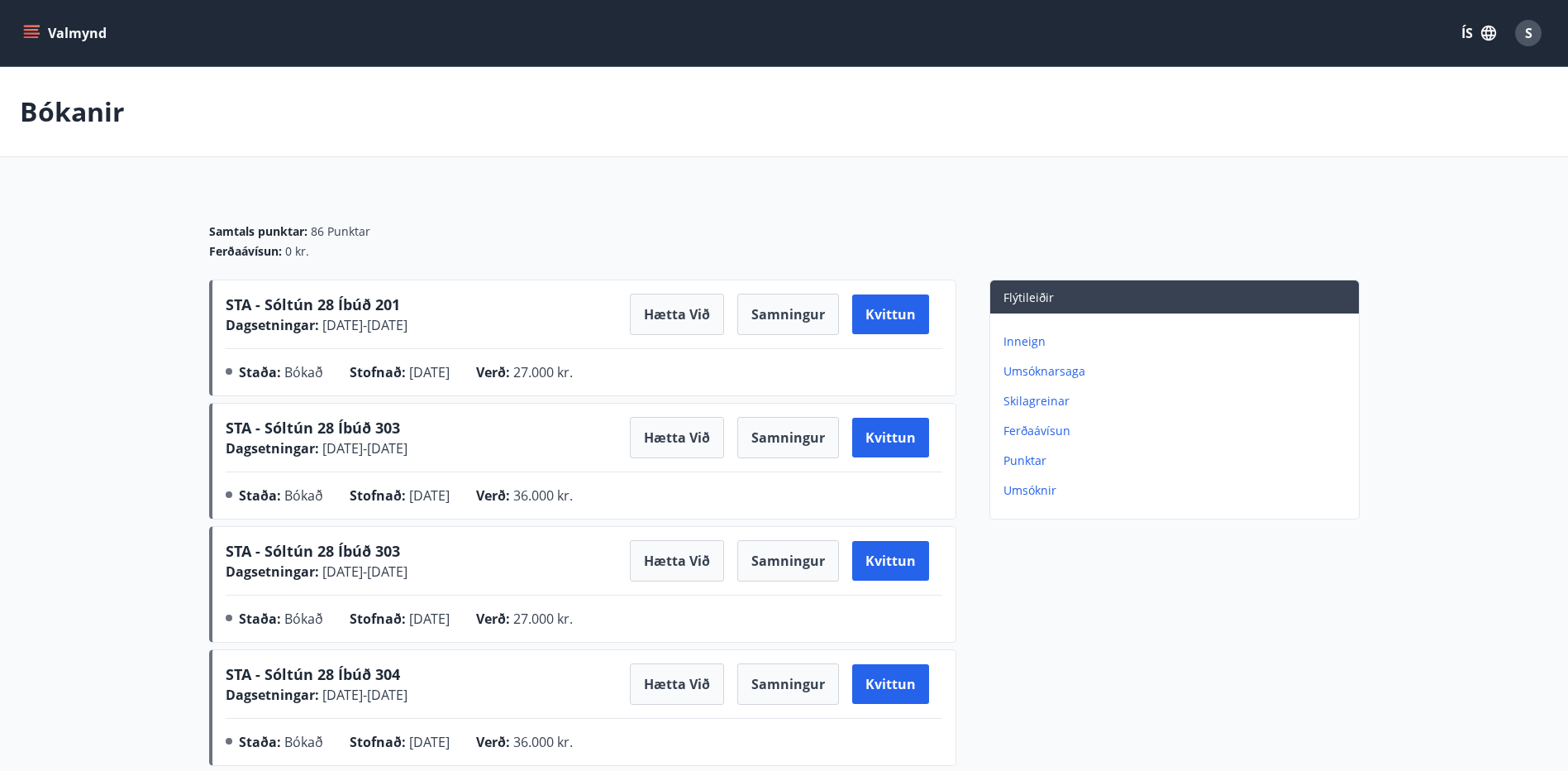
click at [28, 23] on button "Valmynd" at bounding box center [66, 33] width 93 height 29
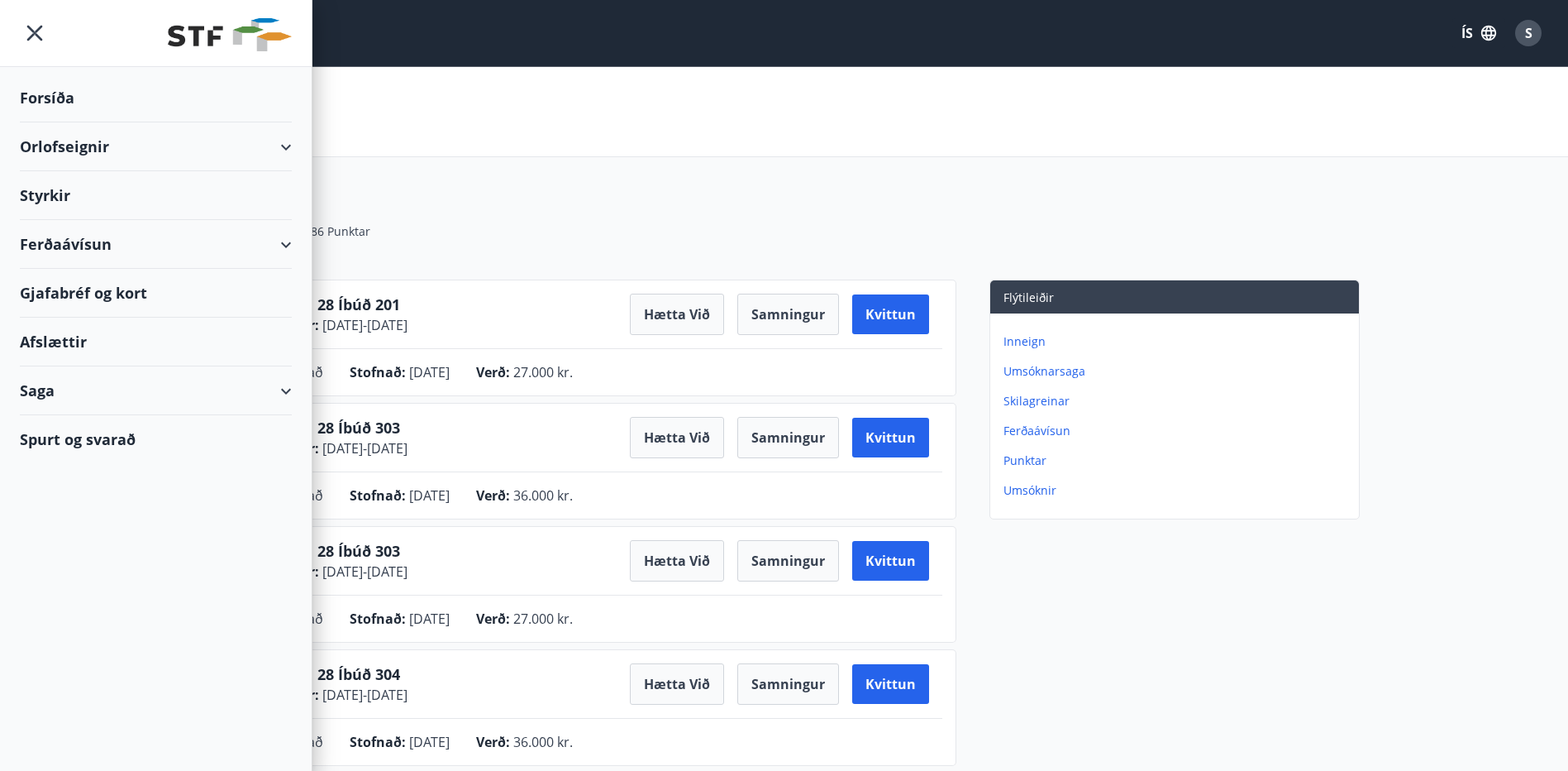
click at [278, 146] on div "Orlofseignir" at bounding box center [156, 147] width 272 height 49
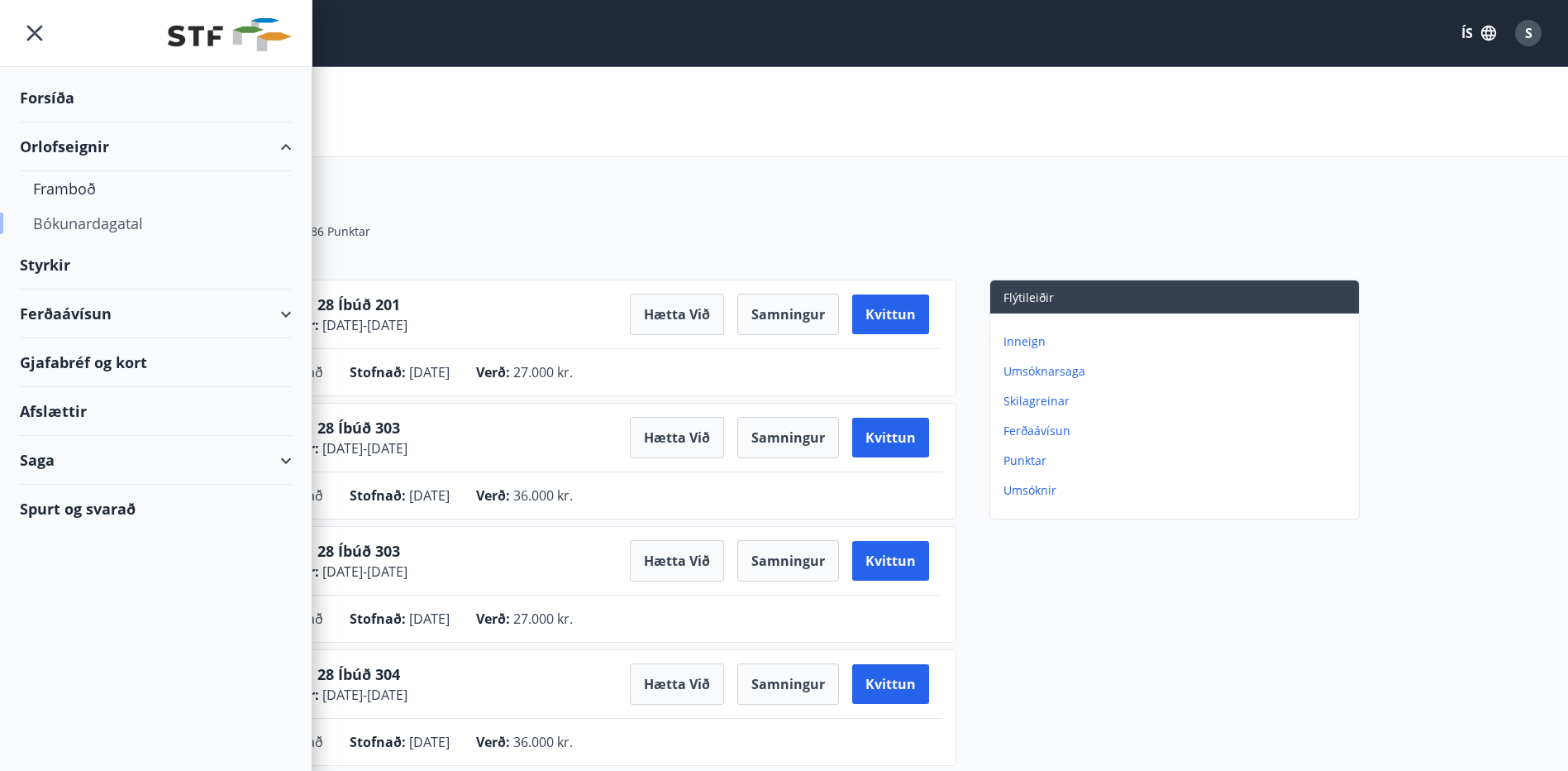
click at [125, 232] on div "Bókunardagatal" at bounding box center [155, 222] width 246 height 34
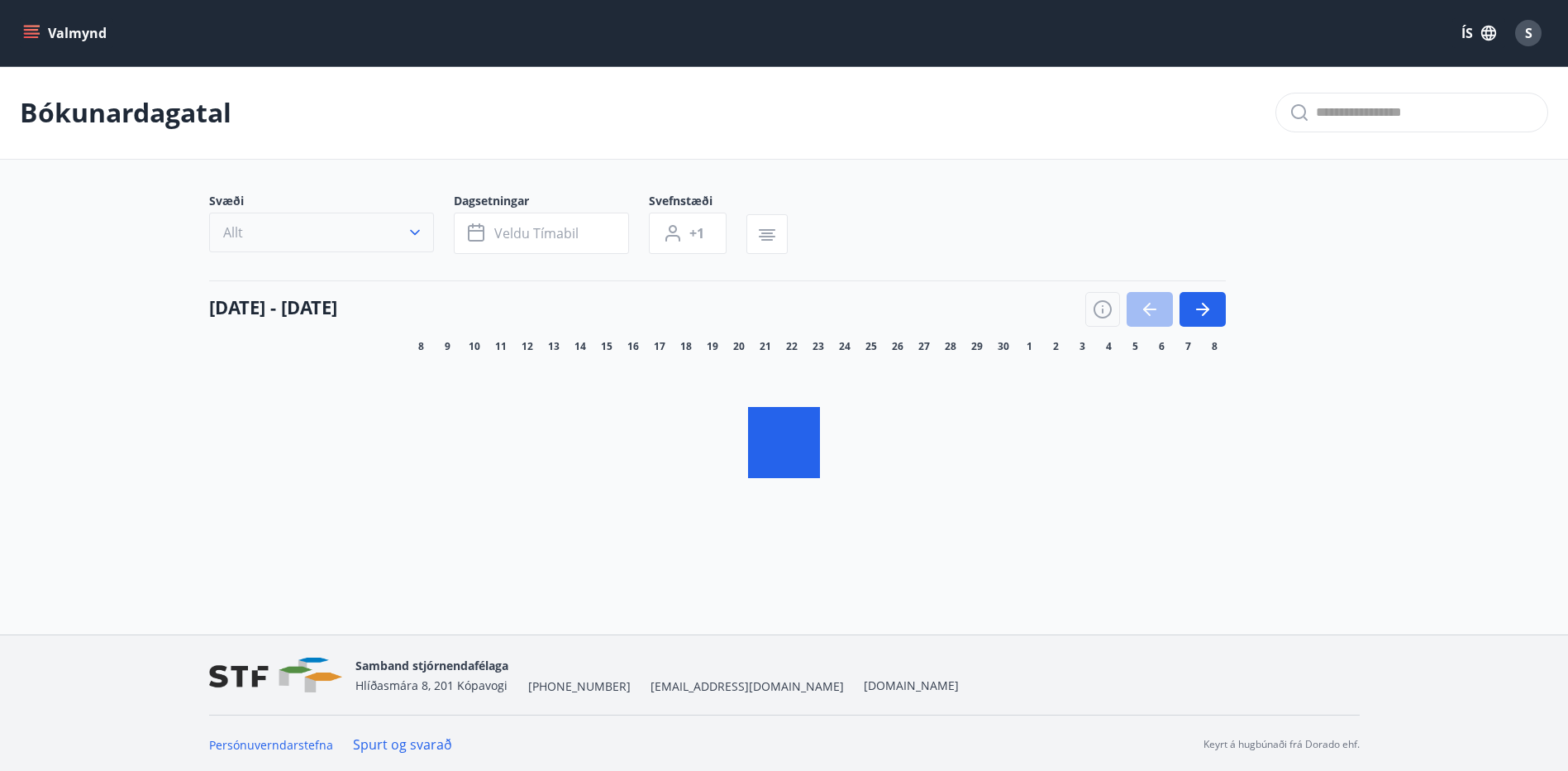
click at [415, 232] on icon "button" at bounding box center [415, 232] width 17 height 17
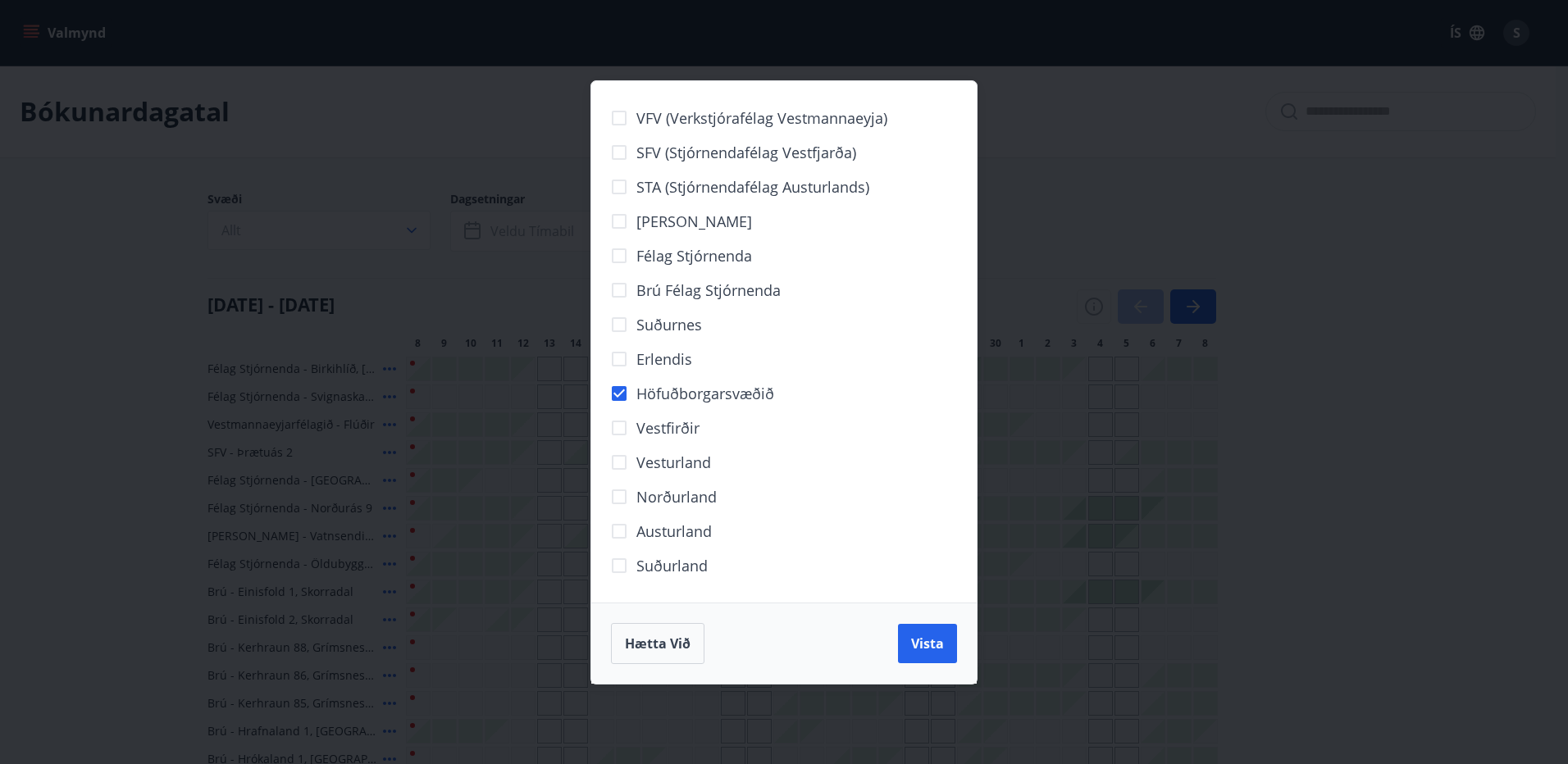
click at [913, 647] on span "Vista" at bounding box center [927, 643] width 32 height 18
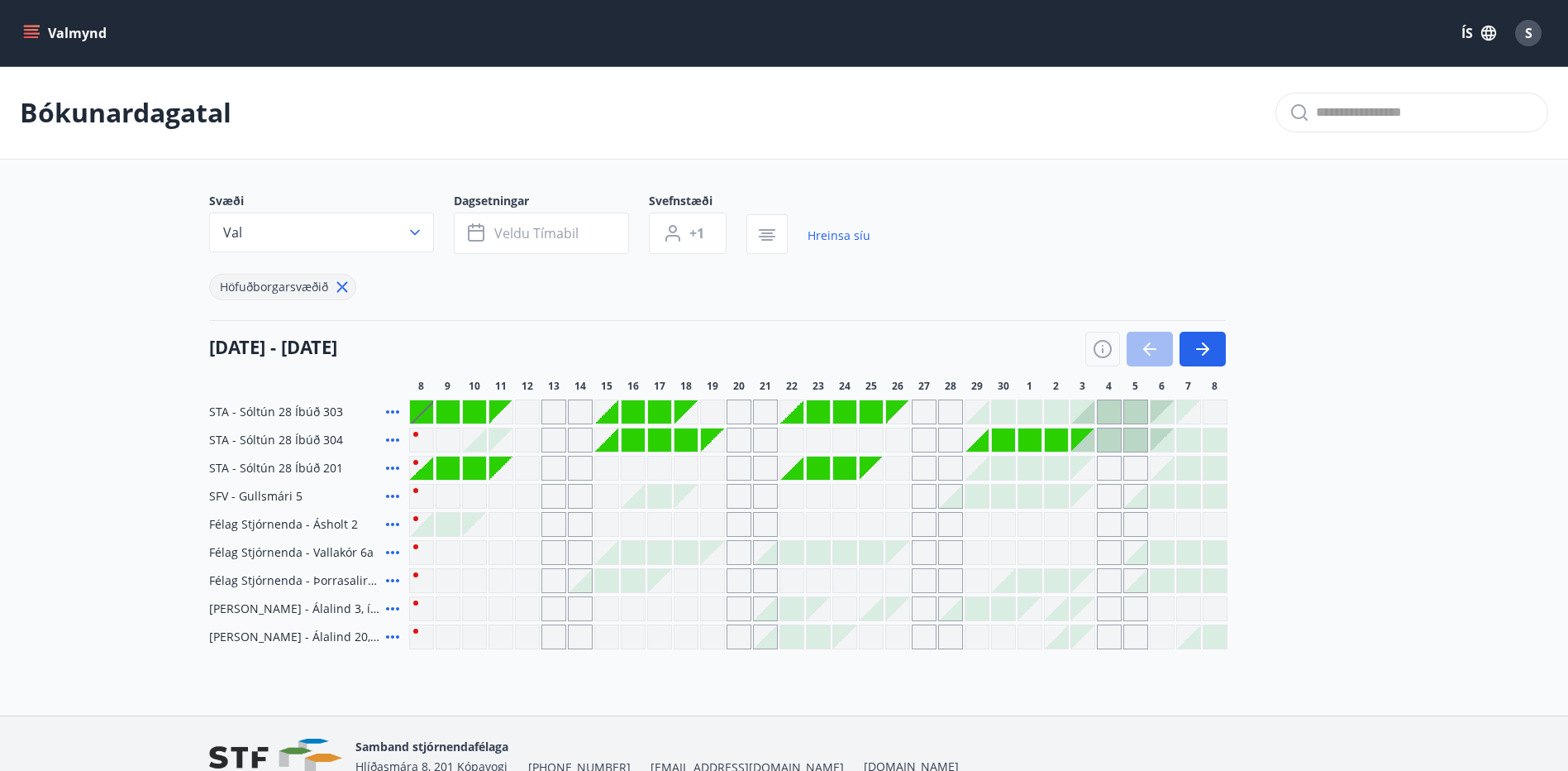
click at [1002, 441] on div "Gráir dagar eru ekki bókanlegir" at bounding box center [1004, 440] width 23 height 23
click at [1094, 349] on icon "button" at bounding box center [1103, 349] width 18 height 18
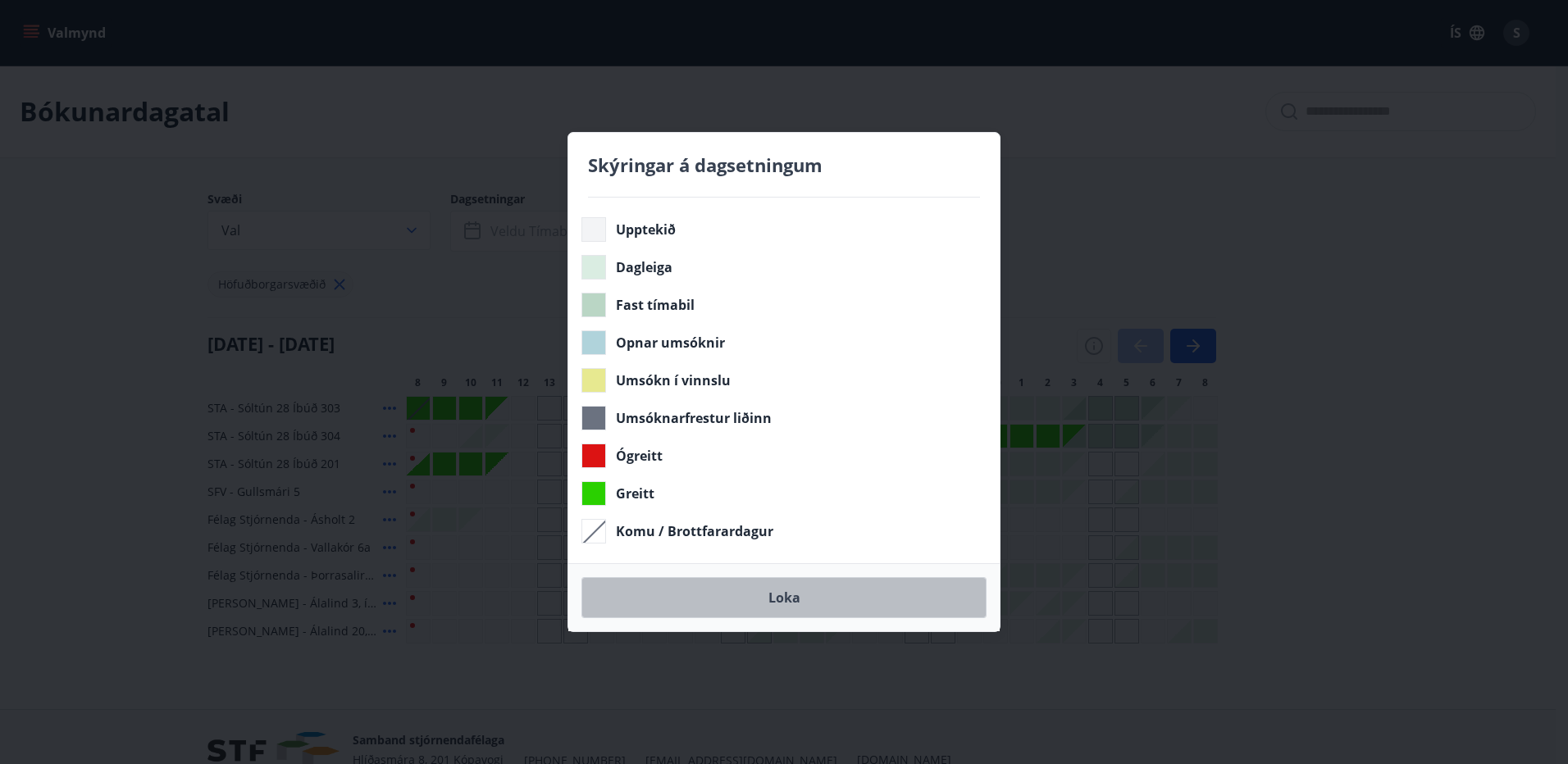
click at [792, 599] on button "Loka" at bounding box center [784, 597] width 405 height 41
